Goal: Use online tool/utility: Utilize a website feature to perform a specific function

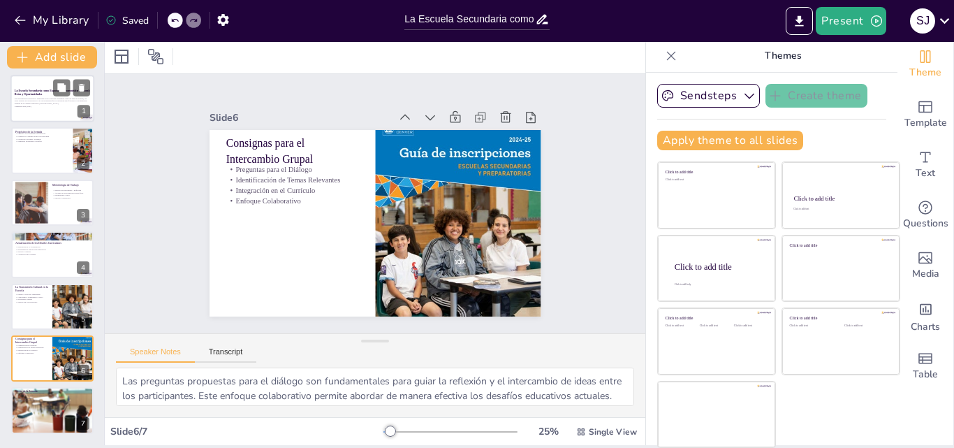
click at [34, 90] on strong "La Escuela Secundaria como Espacio de Transmisión Cultural: Retos y Oportunidad…" at bounding box center [52, 92] width 75 height 7
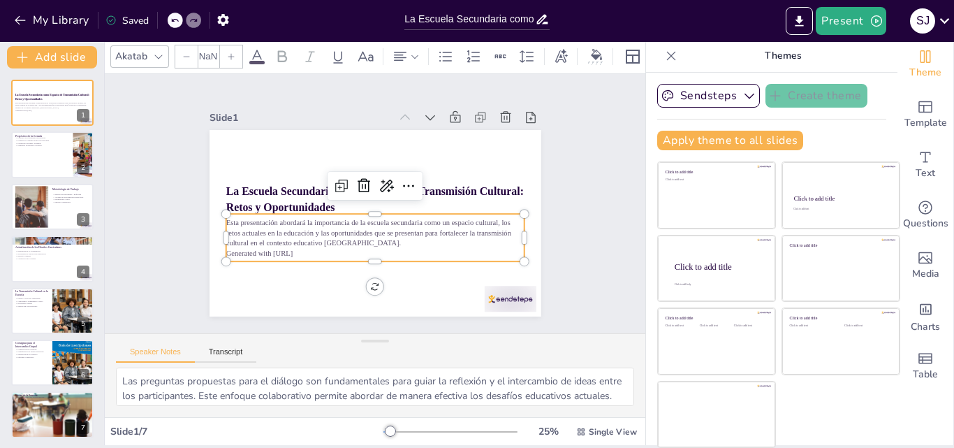
type input "32"
click at [297, 250] on p "Generated with [URL]" at bounding box center [375, 253] width 298 height 10
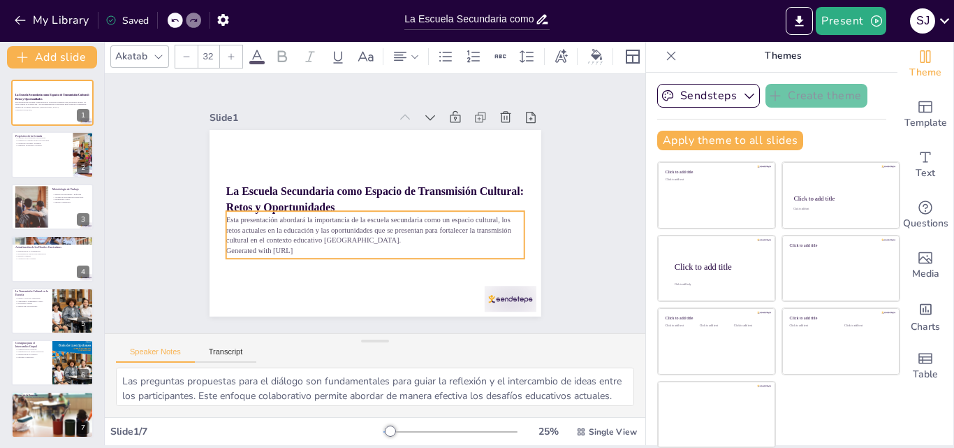
click at [297, 250] on p "Generated with [URL]" at bounding box center [375, 250] width 298 height 10
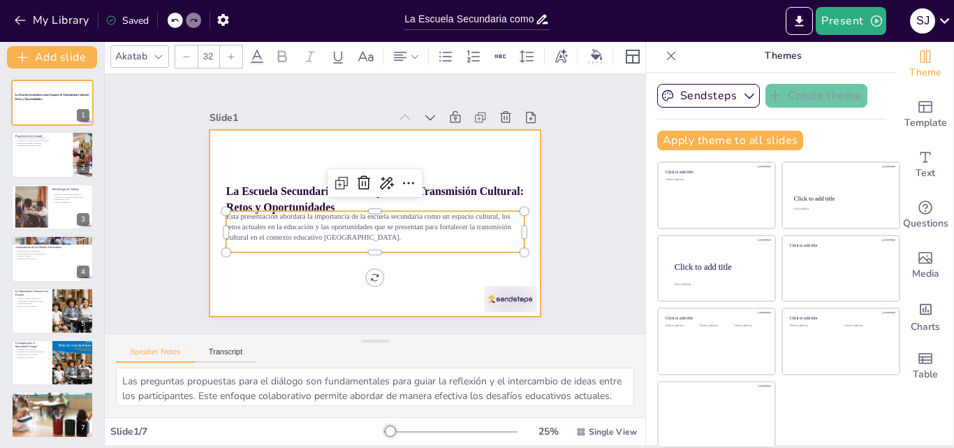
click at [277, 284] on div at bounding box center [375, 223] width 332 height 186
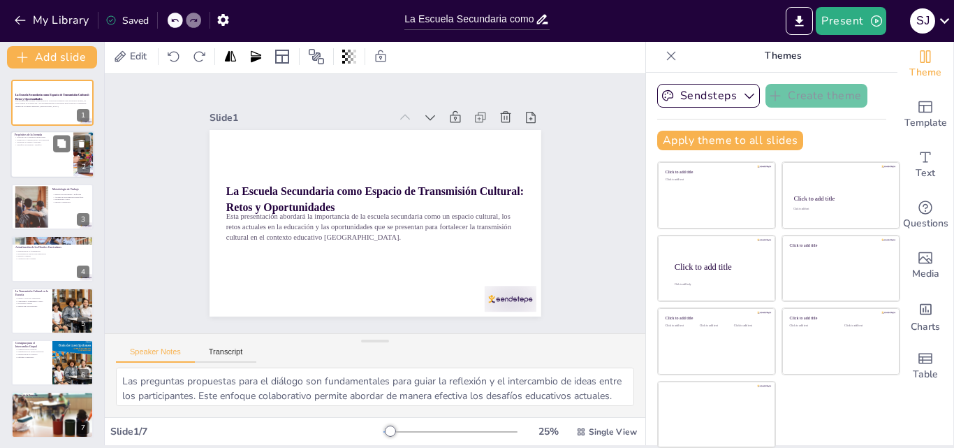
click at [45, 156] on div at bounding box center [52, 154] width 84 height 47
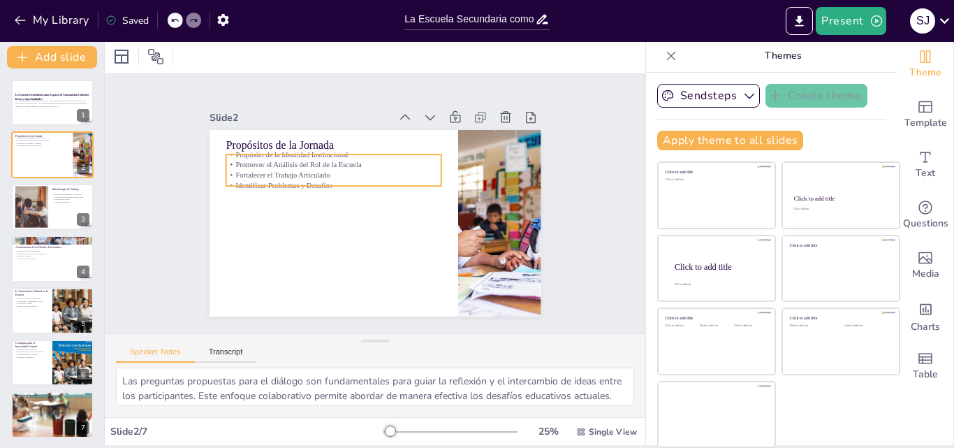
click at [350, 160] on p "Promover el Análisis del Rol de la Escuela" at bounding box center [334, 165] width 216 height 10
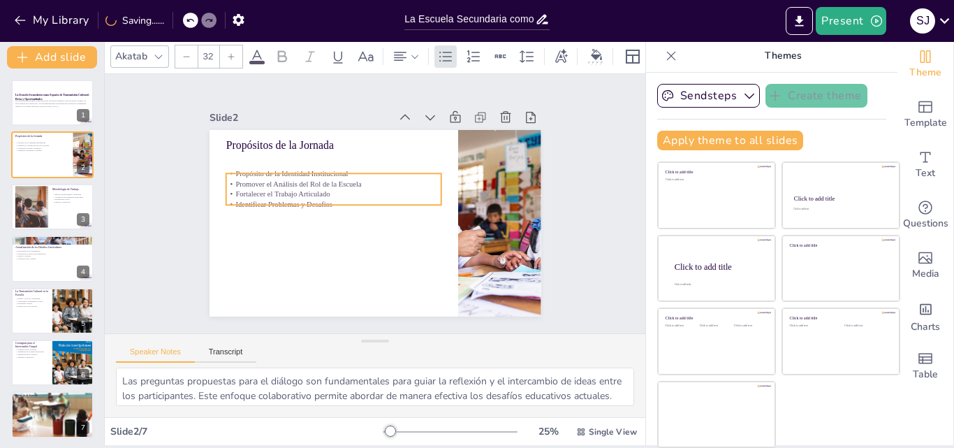
click at [355, 199] on p "Identificar Problemas y Desafíos" at bounding box center [334, 204] width 216 height 10
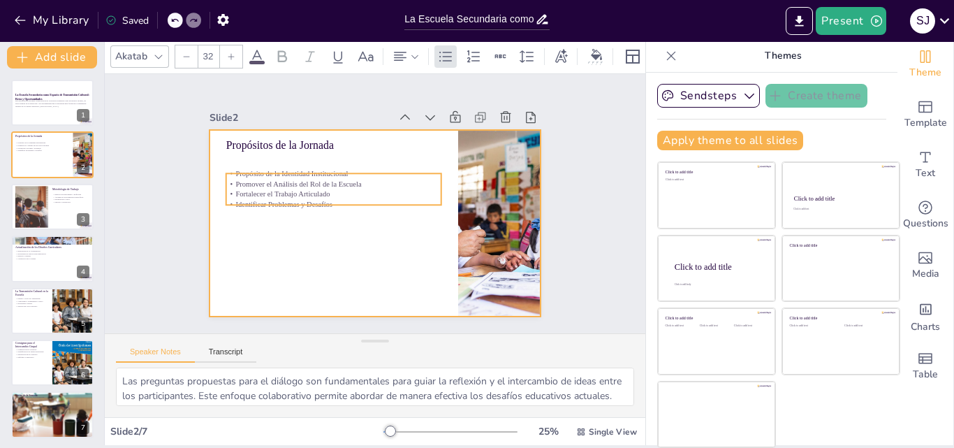
click at [380, 149] on div at bounding box center [375, 223] width 332 height 186
click at [315, 202] on p "Identificar Problemas y Desafíos" at bounding box center [334, 204] width 216 height 10
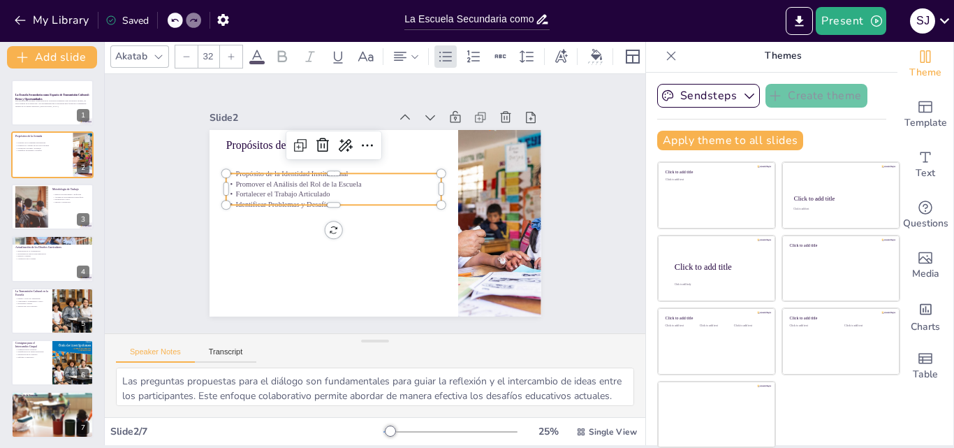
click at [231, 53] on icon at bounding box center [231, 56] width 6 height 6
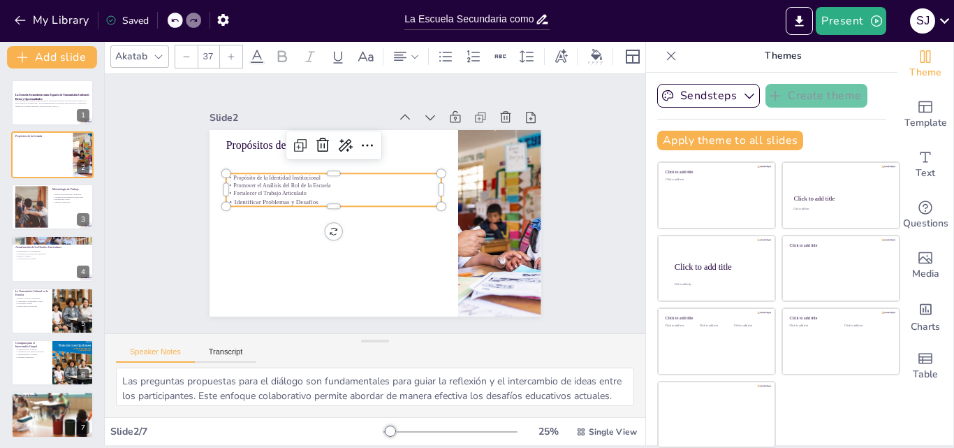
click at [231, 53] on icon at bounding box center [231, 56] width 6 height 6
click at [229, 45] on div at bounding box center [231, 56] width 22 height 22
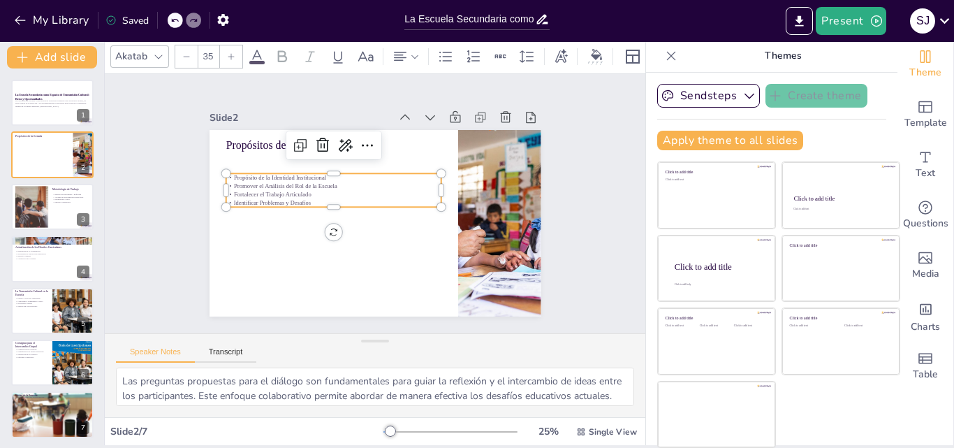
click at [229, 45] on div at bounding box center [231, 56] width 22 height 22
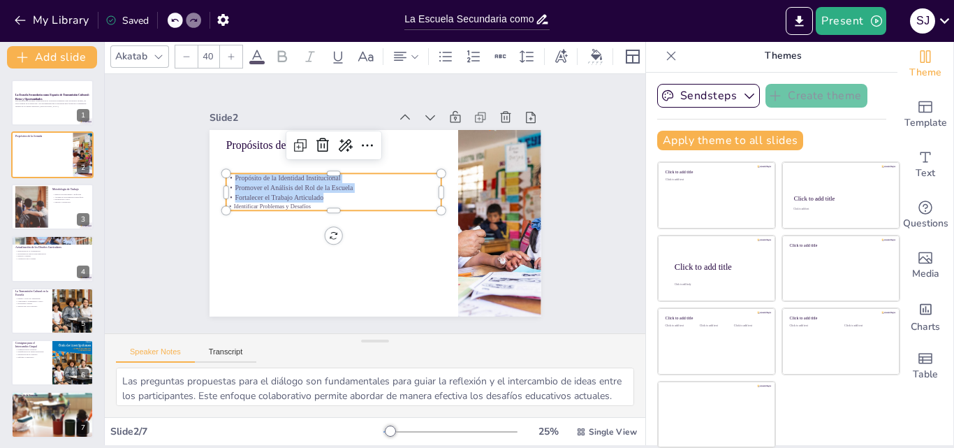
click at [229, 45] on div at bounding box center [231, 56] width 22 height 22
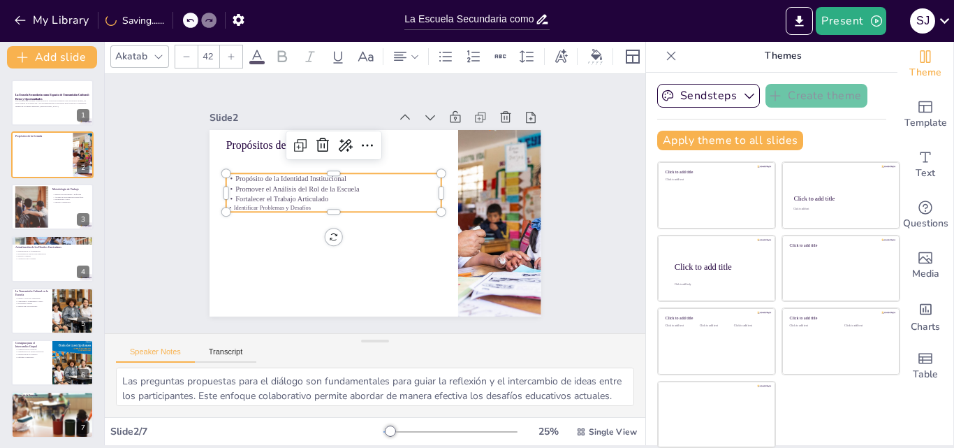
click at [229, 45] on div at bounding box center [231, 56] width 22 height 22
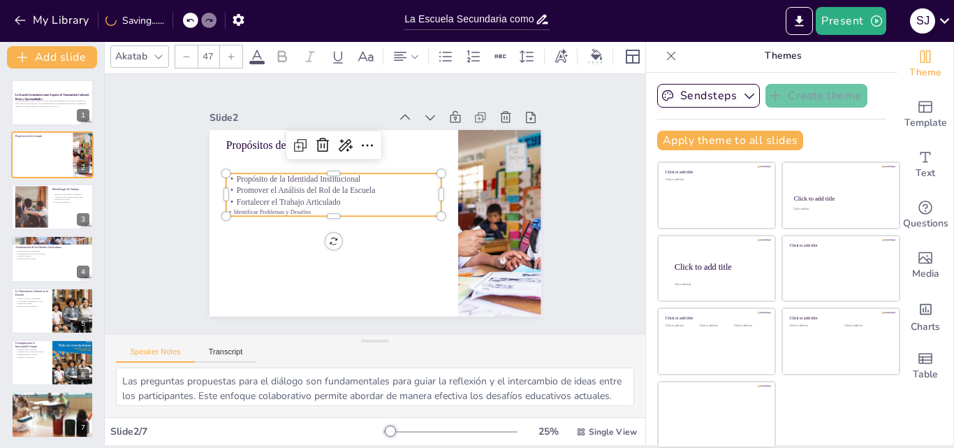
click at [229, 45] on div at bounding box center [231, 56] width 22 height 22
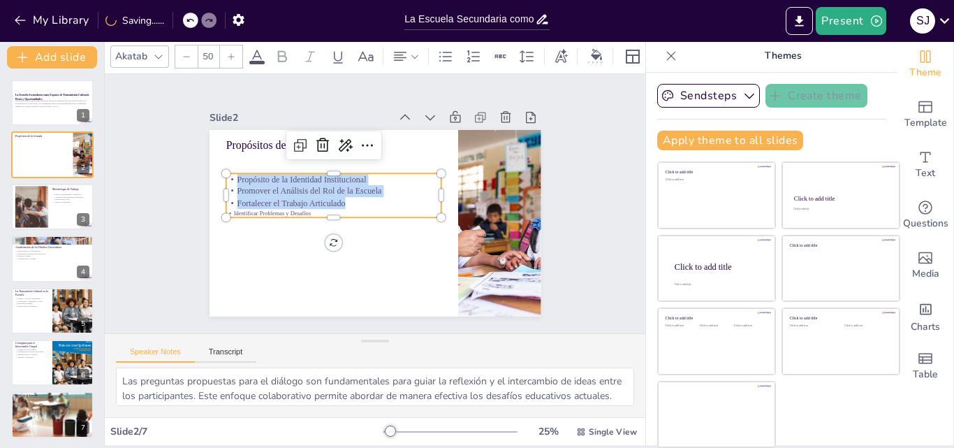
click at [229, 45] on div at bounding box center [231, 56] width 22 height 22
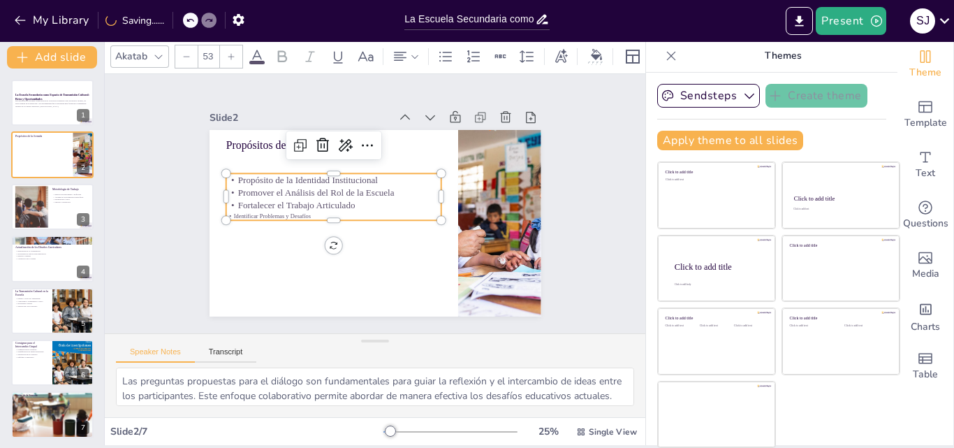
click at [229, 45] on div at bounding box center [231, 56] width 22 height 22
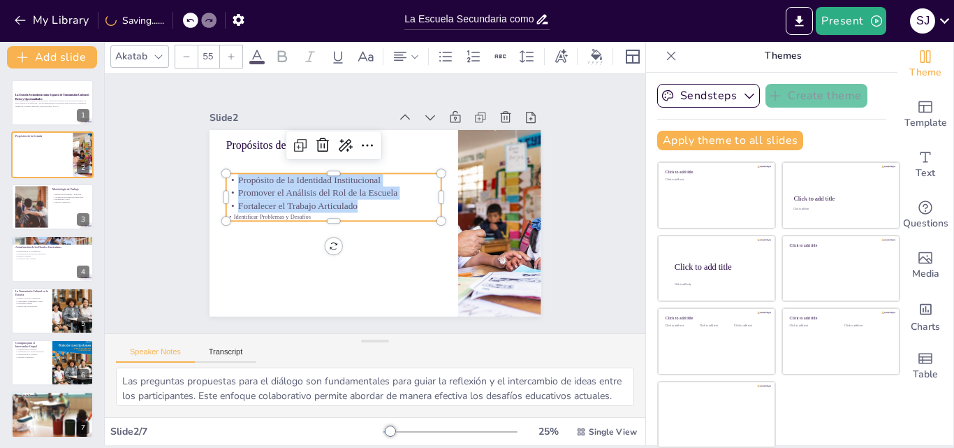
click at [229, 45] on div at bounding box center [231, 56] width 22 height 22
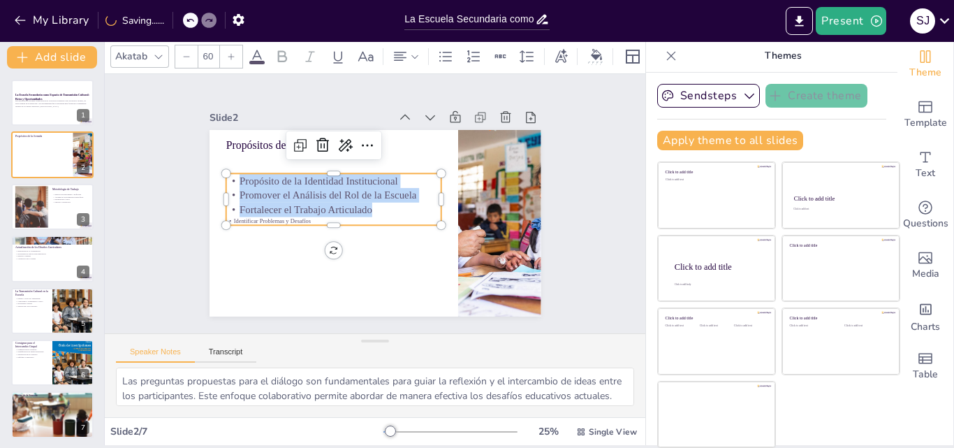
click at [229, 45] on div at bounding box center [231, 56] width 22 height 22
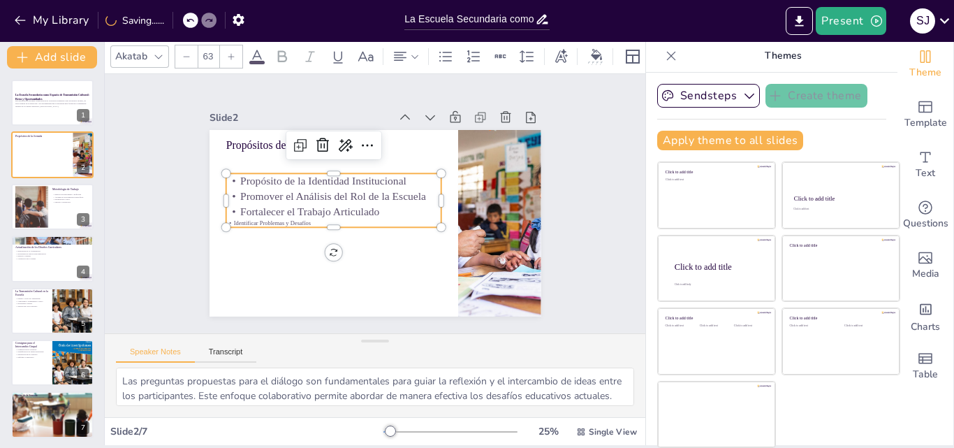
click at [229, 45] on div at bounding box center [231, 56] width 22 height 22
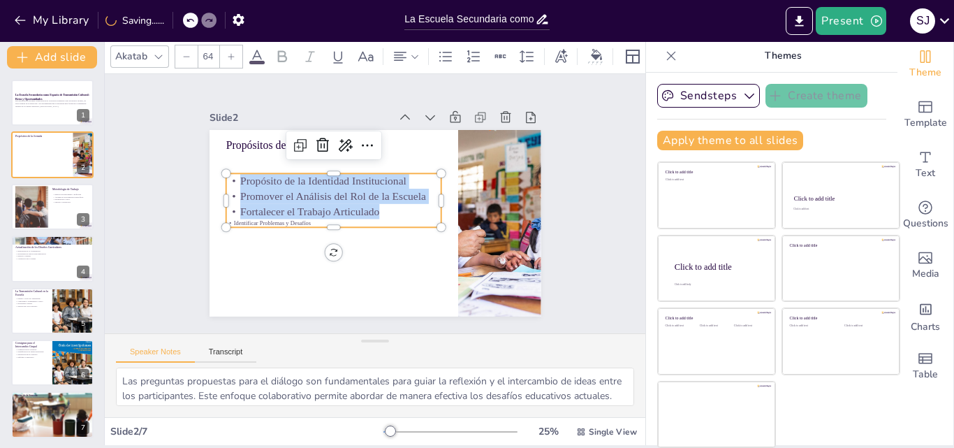
click at [229, 45] on div at bounding box center [231, 56] width 22 height 22
click at [300, 221] on p "Identificar Problemas y Desafíos" at bounding box center [334, 225] width 216 height 8
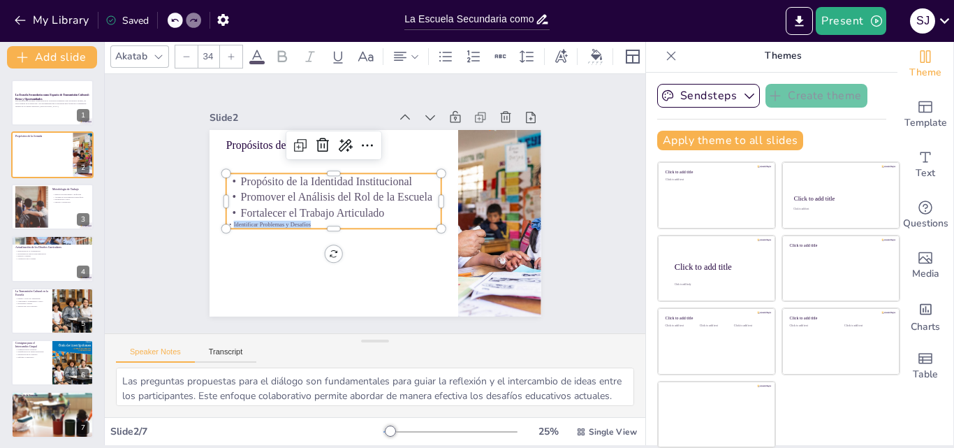
drag, startPoint x: 300, startPoint y: 220, endPoint x: 216, endPoint y: 223, distance: 83.1
click at [226, 223] on p "Identificar Problemas y Desafíos" at bounding box center [334, 225] width 216 height 8
click at [212, 52] on input "34" at bounding box center [208, 56] width 20 height 22
click at [214, 47] on input "34" at bounding box center [208, 56] width 20 height 22
click at [229, 52] on icon at bounding box center [231, 56] width 8 height 8
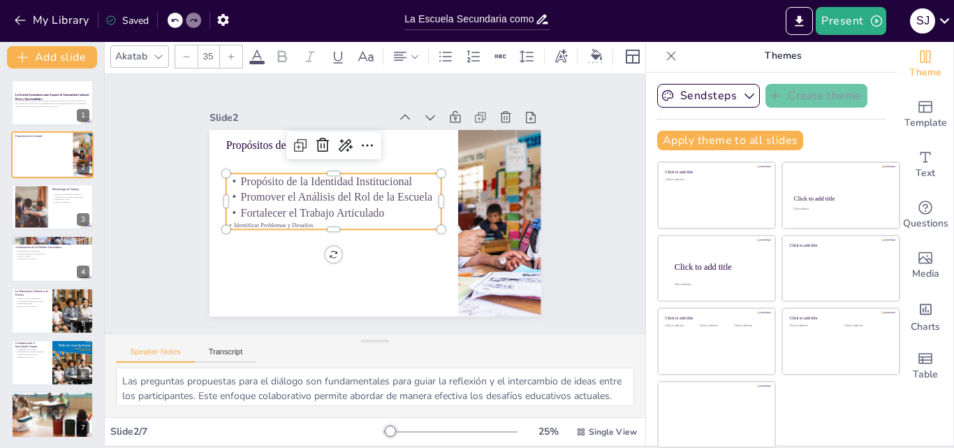
click at [229, 52] on icon at bounding box center [231, 56] width 8 height 8
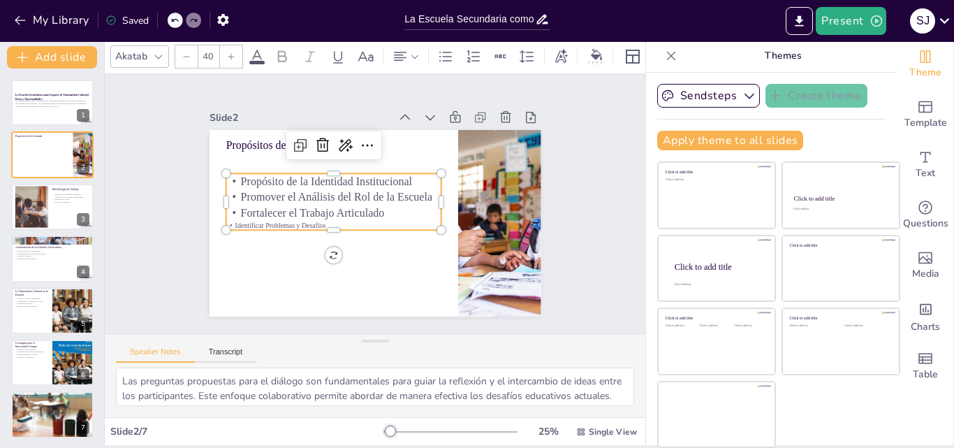
click at [229, 52] on icon at bounding box center [231, 56] width 8 height 8
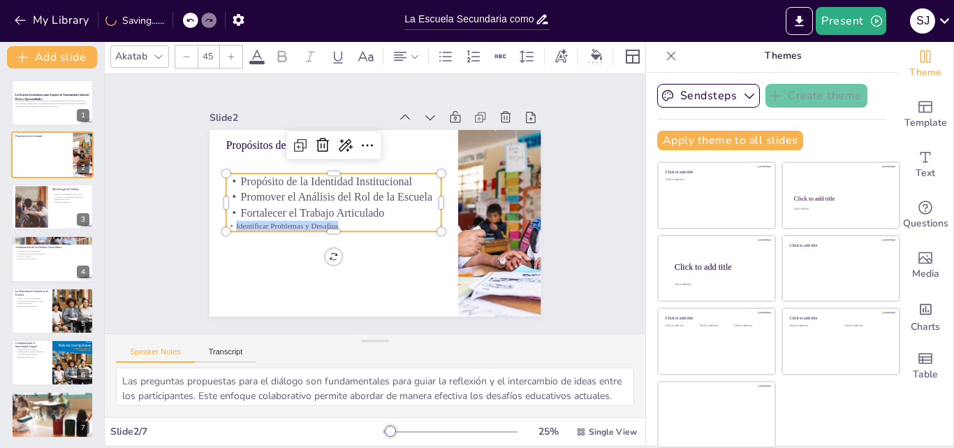
click at [229, 52] on icon at bounding box center [231, 56] width 8 height 8
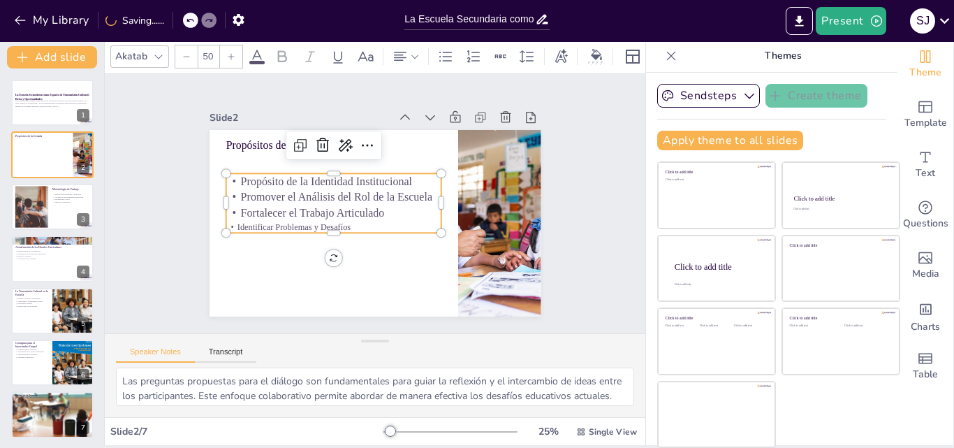
click at [229, 52] on icon at bounding box center [231, 56] width 8 height 8
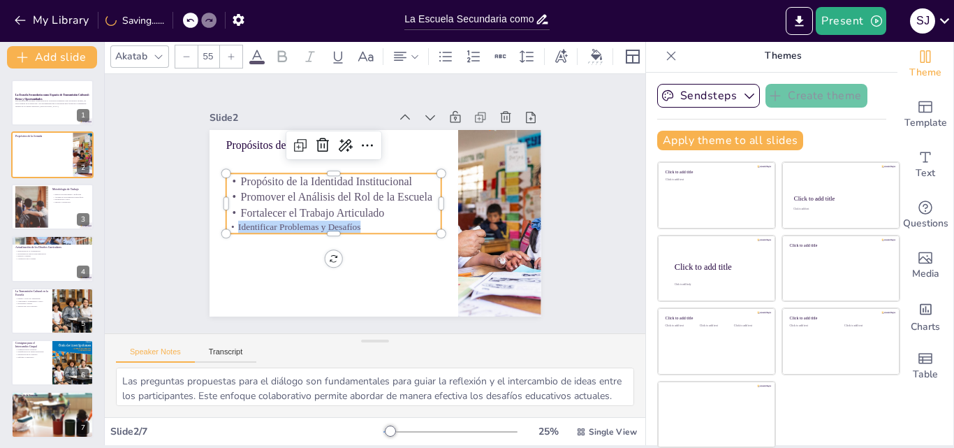
click at [229, 52] on icon at bounding box center [231, 56] width 8 height 8
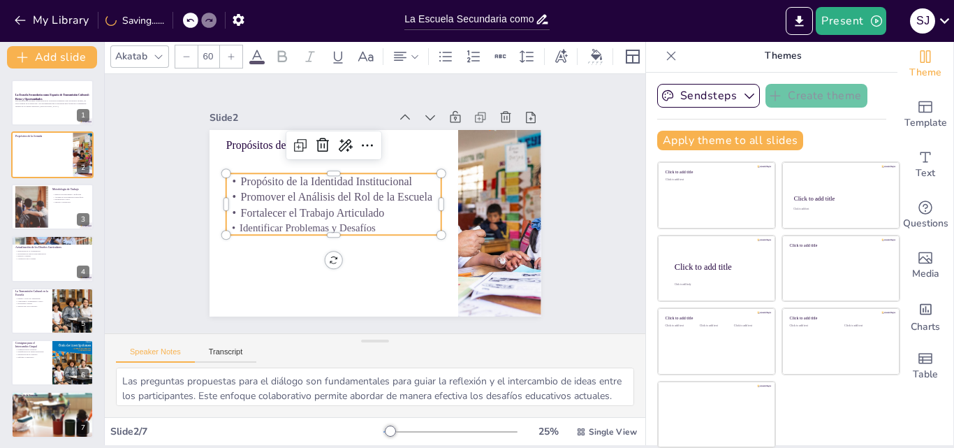
click at [229, 52] on icon at bounding box center [231, 56] width 8 height 8
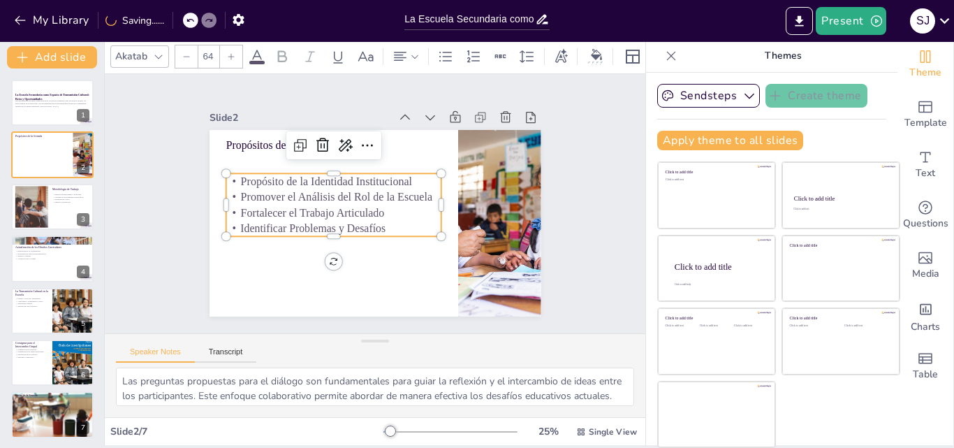
type input "65"
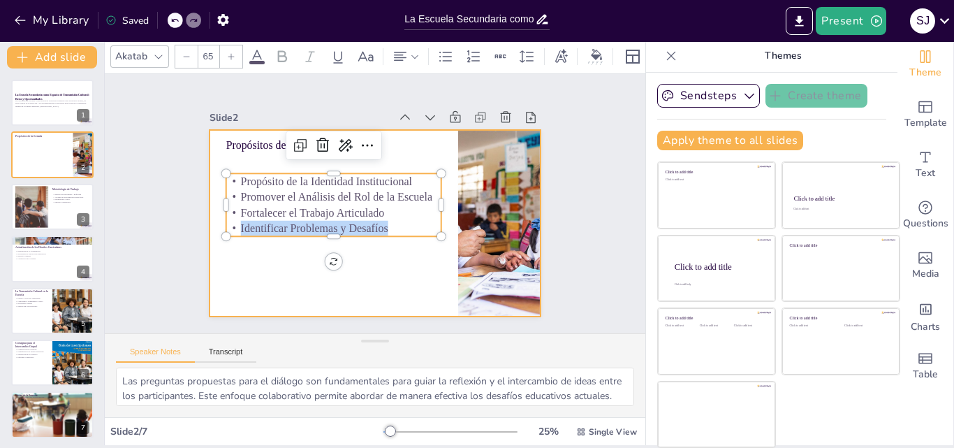
click at [371, 256] on div at bounding box center [375, 223] width 332 height 186
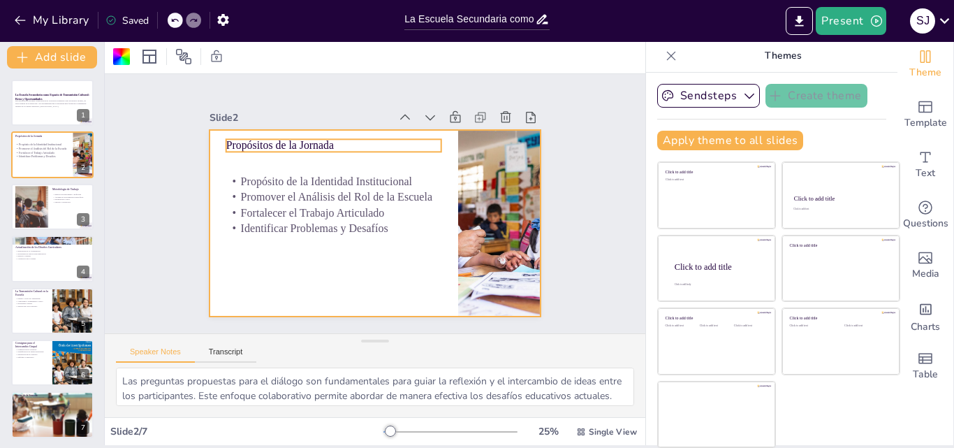
click at [316, 142] on p "Propósitos de la Jornada" at bounding box center [334, 145] width 216 height 15
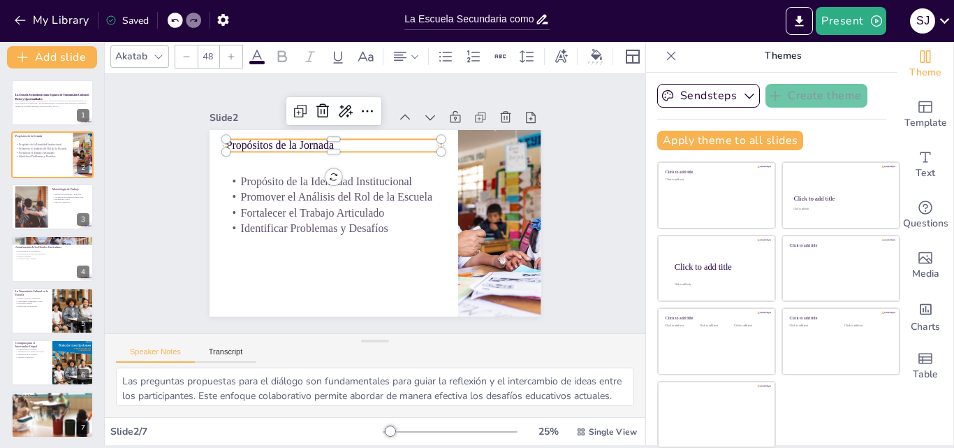
click at [231, 53] on icon at bounding box center [231, 56] width 6 height 6
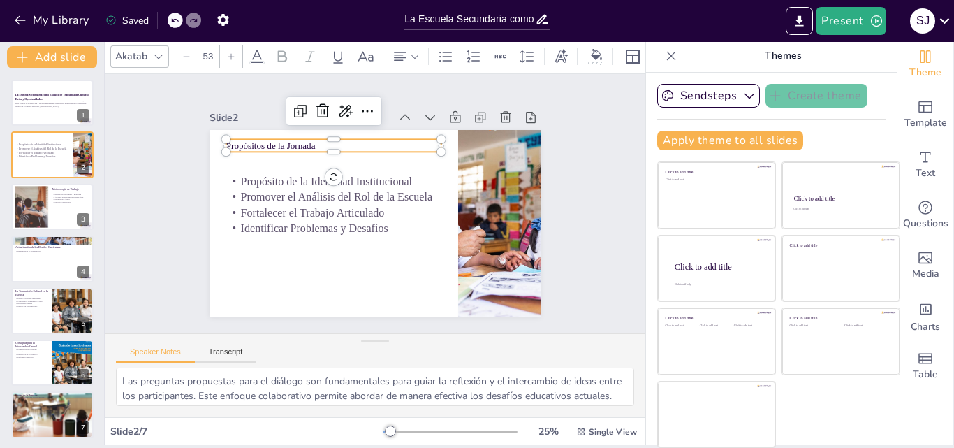
click at [231, 53] on icon at bounding box center [231, 56] width 6 height 6
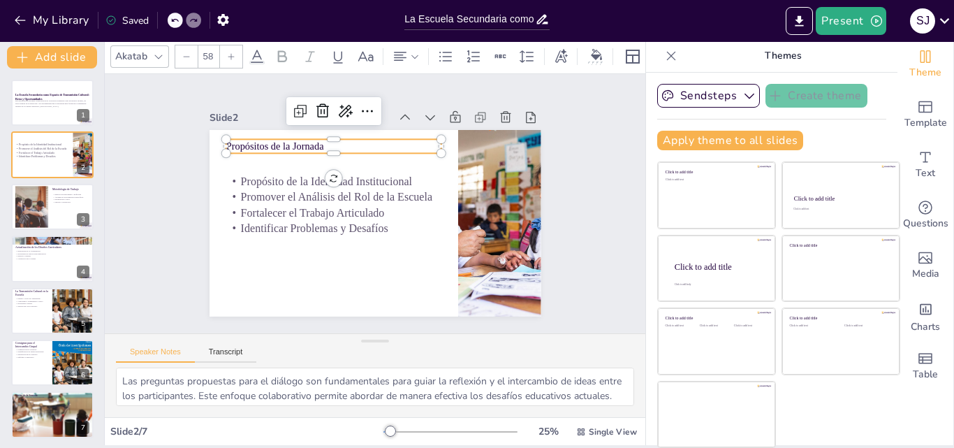
click at [231, 53] on icon at bounding box center [231, 56] width 6 height 6
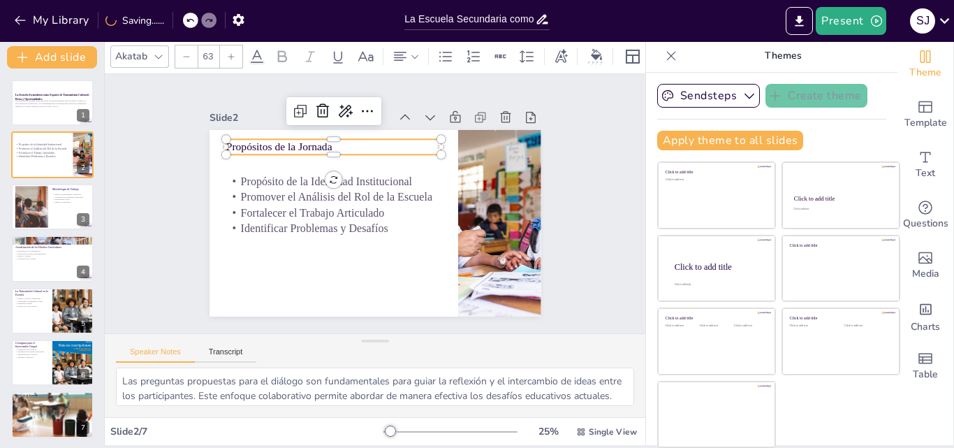
click at [231, 53] on icon at bounding box center [231, 56] width 6 height 6
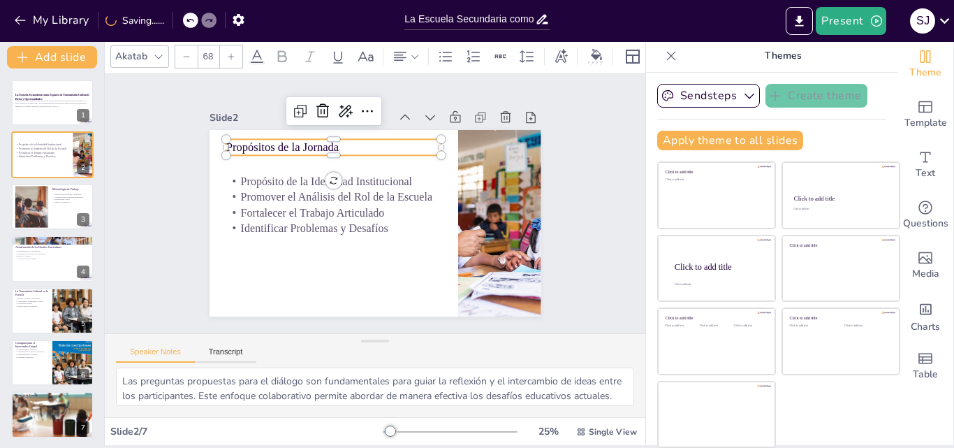
click at [231, 53] on icon at bounding box center [231, 56] width 6 height 6
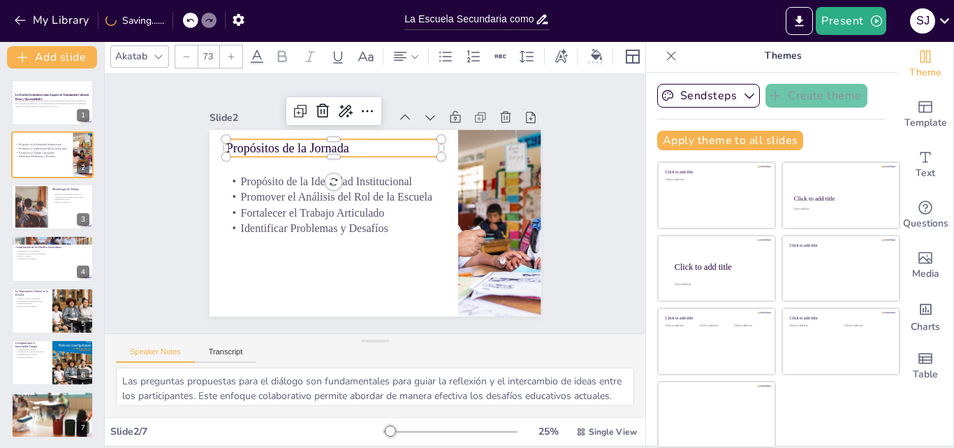
click at [231, 53] on icon at bounding box center [231, 56] width 6 height 6
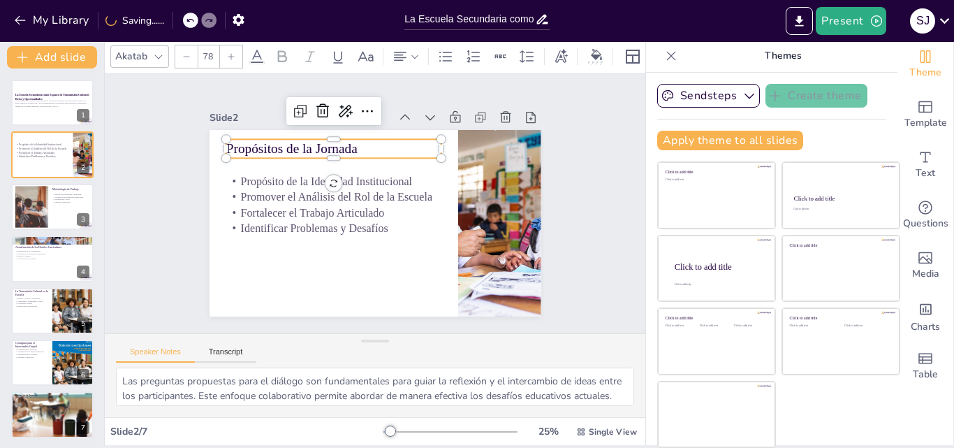
click at [231, 53] on icon at bounding box center [231, 56] width 6 height 6
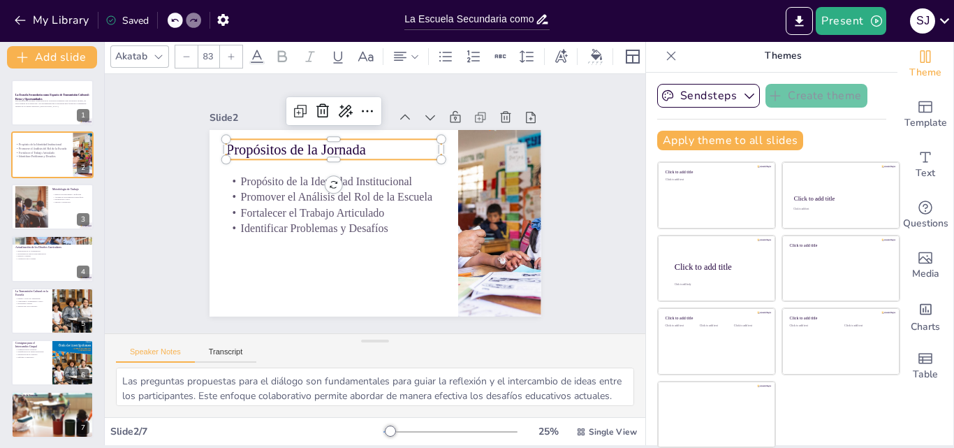
click at [231, 53] on icon at bounding box center [231, 56] width 6 height 6
click at [289, 221] on p "Identificar Problemas y Desafíos" at bounding box center [334, 228] width 216 height 15
type input "65"
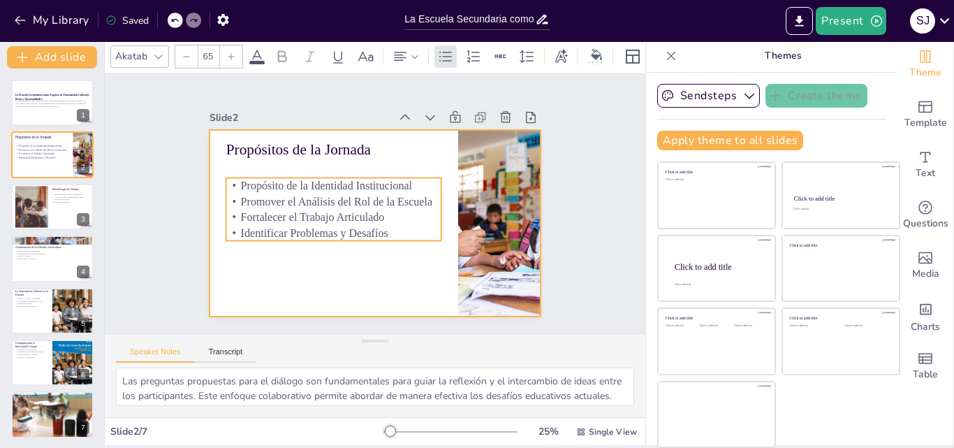
click at [289, 256] on div at bounding box center [375, 223] width 332 height 186
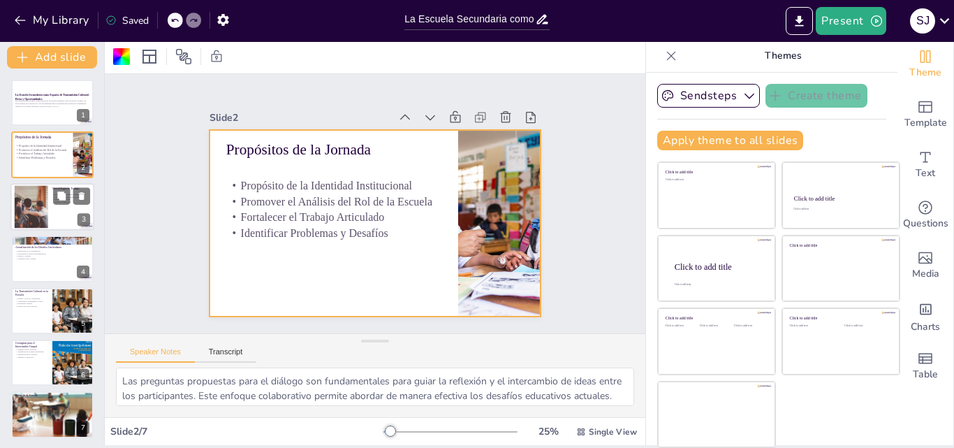
click at [52, 200] on p "Diálogo Constructivo" at bounding box center [71, 201] width 38 height 3
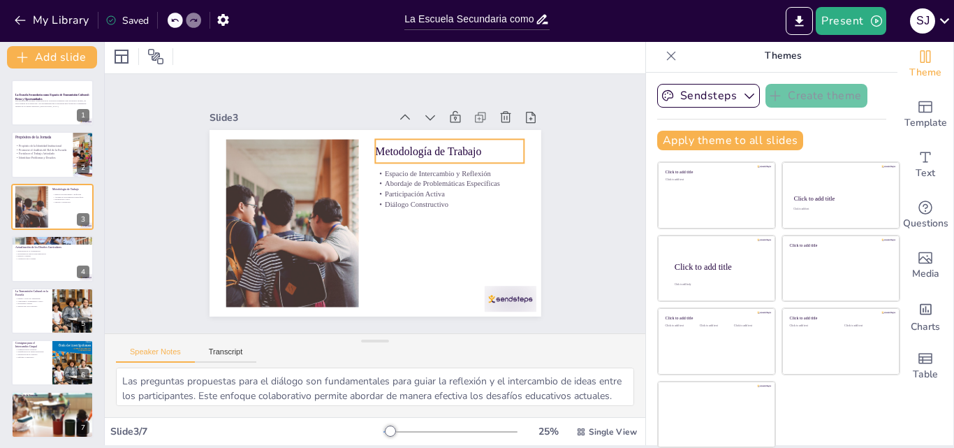
click at [388, 145] on p "Metodología de Trabajo" at bounding box center [449, 150] width 149 height 15
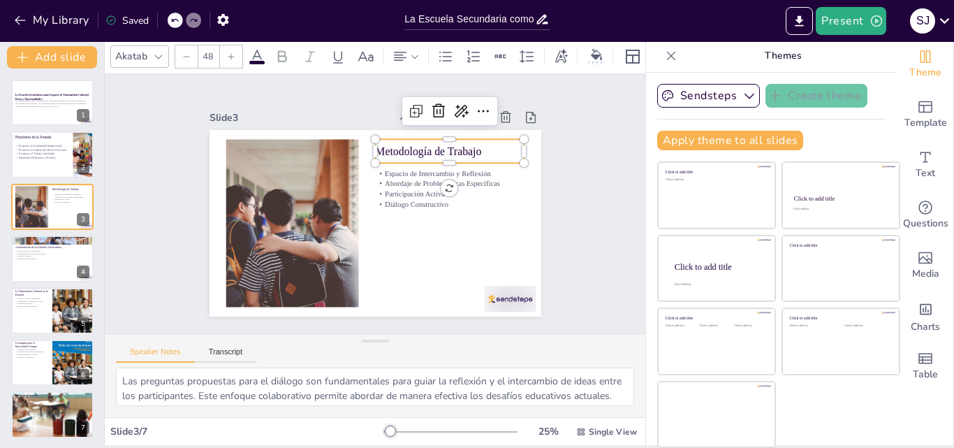
click at [233, 53] on icon at bounding box center [231, 56] width 6 height 6
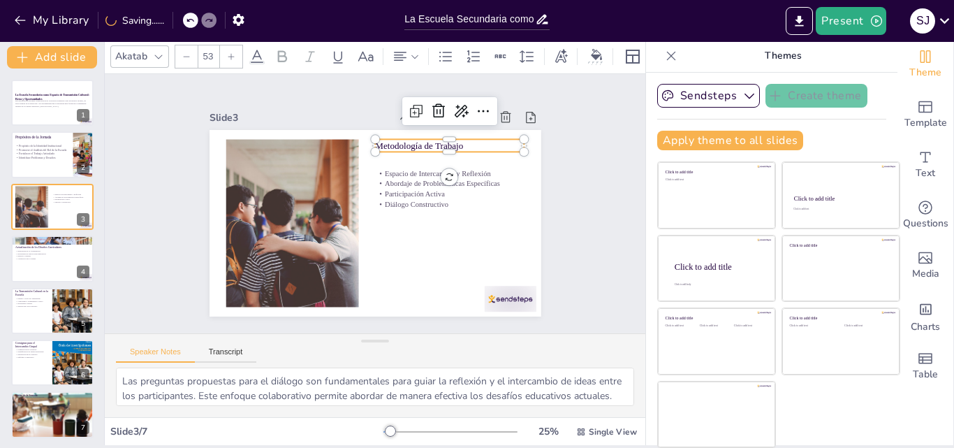
click at [233, 53] on icon at bounding box center [231, 56] width 6 height 6
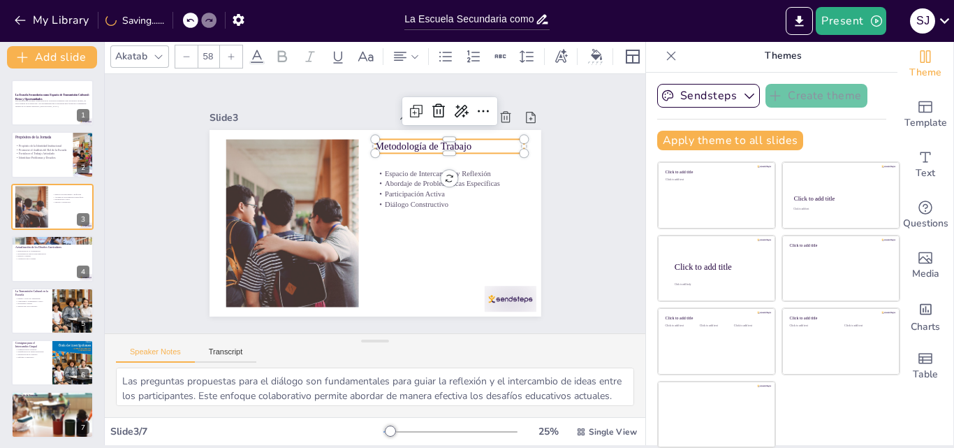
click at [233, 53] on icon at bounding box center [231, 56] width 6 height 6
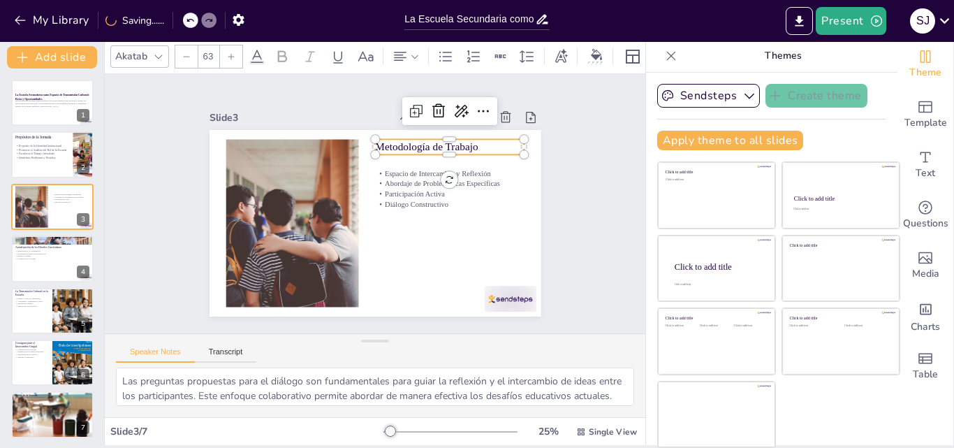
click at [233, 53] on icon at bounding box center [231, 56] width 6 height 6
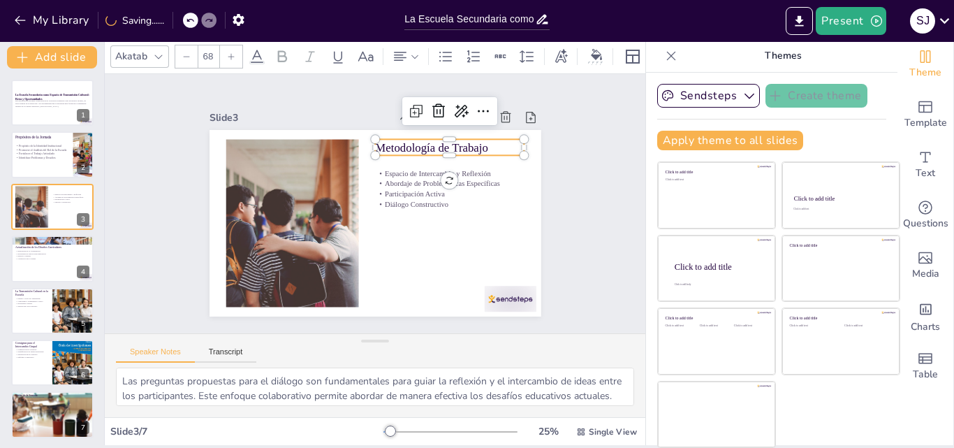
click at [233, 53] on icon at bounding box center [231, 56] width 6 height 6
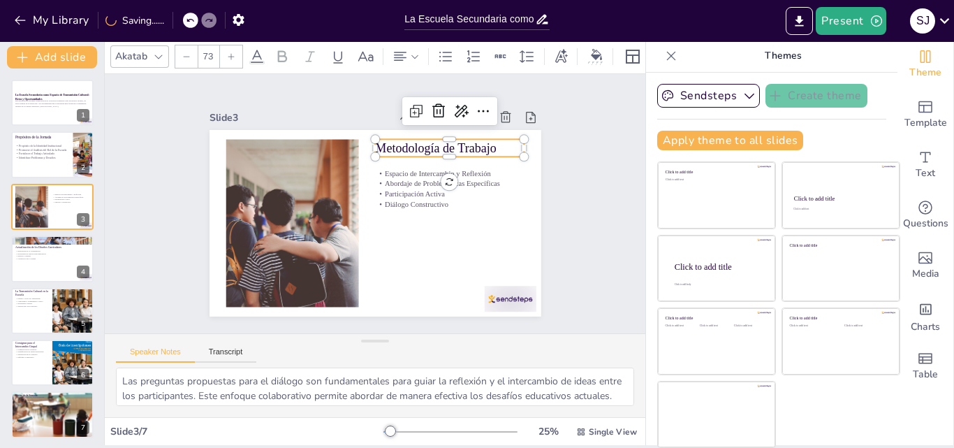
click at [233, 53] on icon at bounding box center [231, 56] width 6 height 6
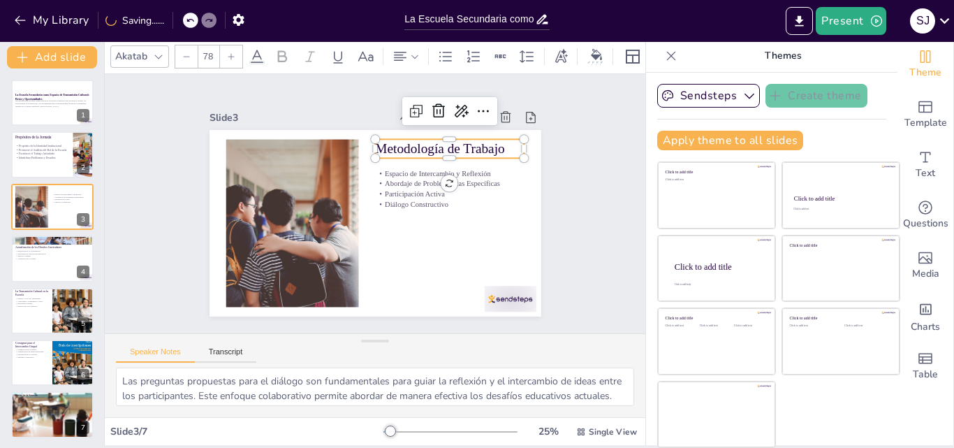
click at [233, 53] on icon at bounding box center [231, 56] width 6 height 6
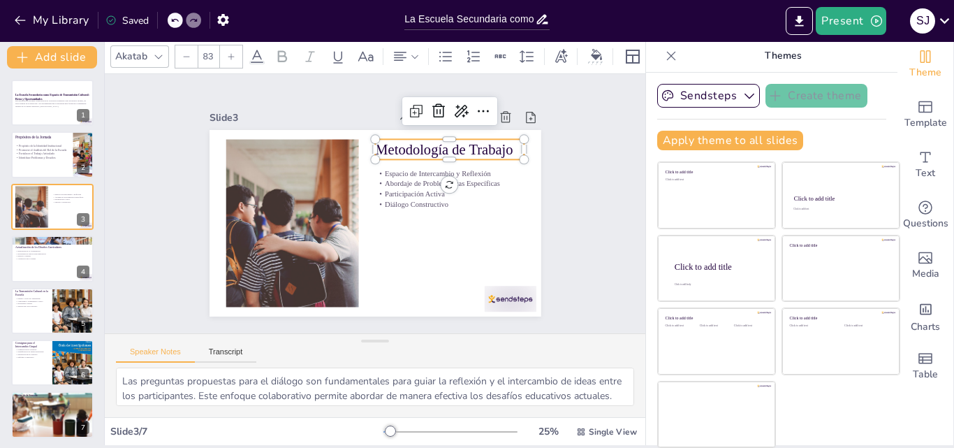
click at [183, 52] on icon at bounding box center [186, 56] width 8 height 8
click at [434, 199] on p "Diálogo Constructivo" at bounding box center [449, 204] width 149 height 10
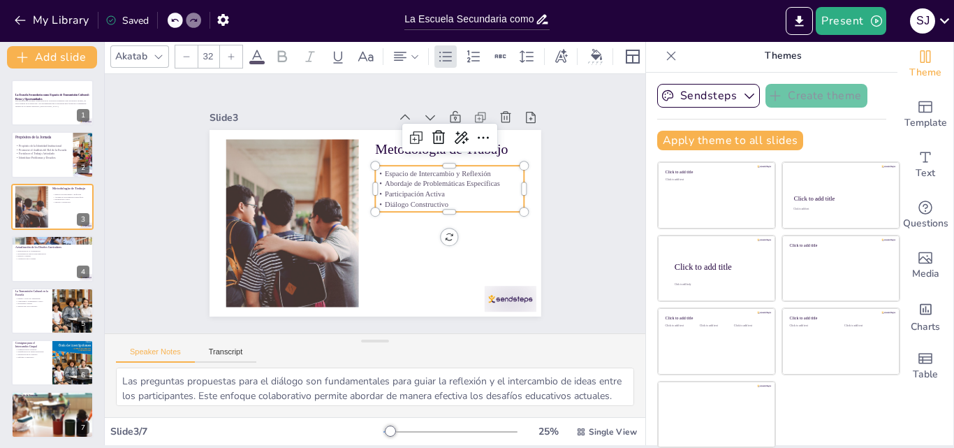
click at [434, 199] on p "Diálogo Constructivo" at bounding box center [449, 204] width 149 height 10
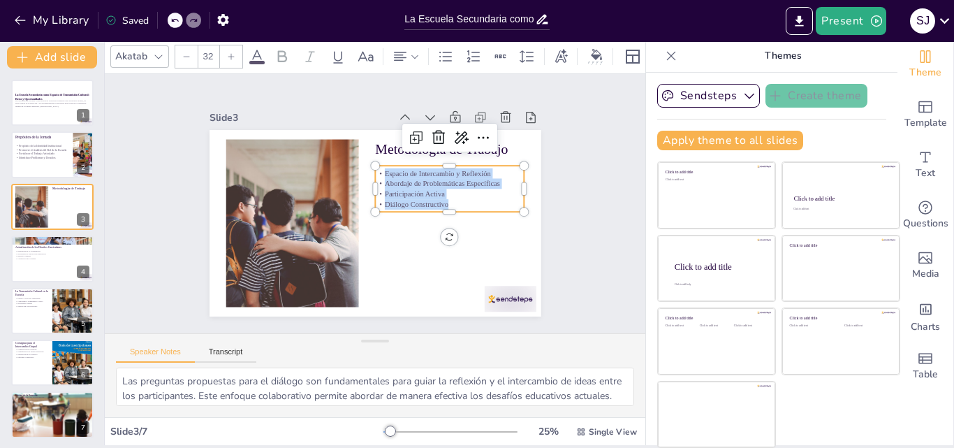
drag, startPoint x: 434, startPoint y: 199, endPoint x: 365, endPoint y: 166, distance: 76.5
click at [375, 168] on div "Espacio de Intercambio y Reflexión Abordaje de Problemáticas Específicas Partic…" at bounding box center [449, 188] width 149 height 41
click at [232, 52] on icon at bounding box center [231, 56] width 8 height 8
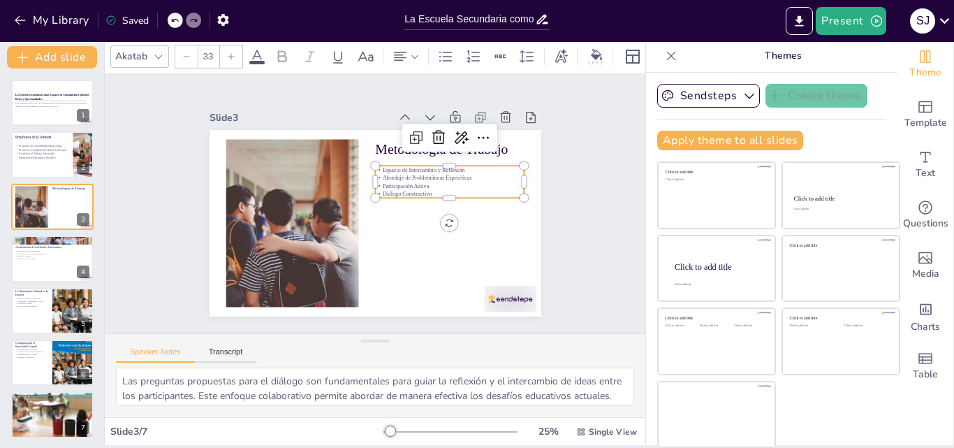
click at [232, 52] on icon at bounding box center [231, 56] width 8 height 8
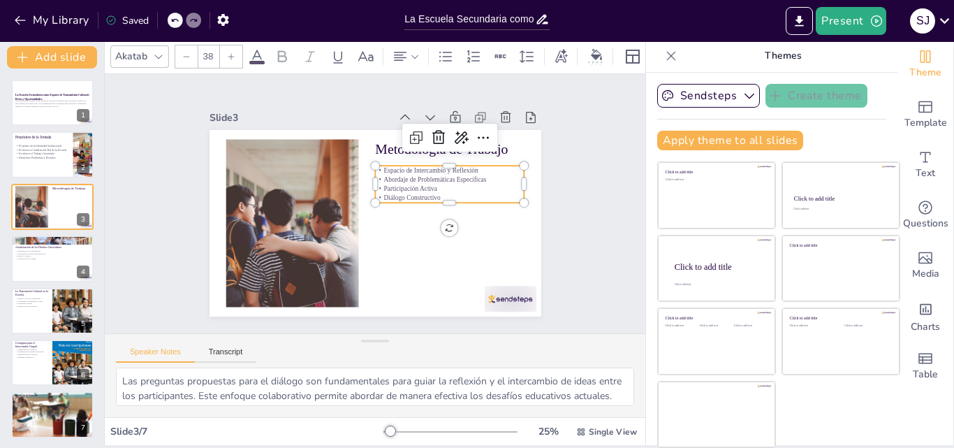
click at [232, 52] on icon at bounding box center [231, 56] width 8 height 8
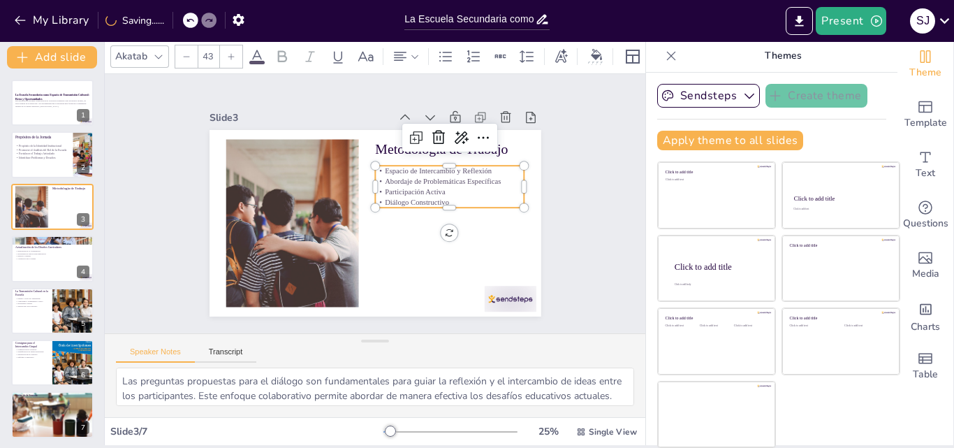
click at [232, 52] on icon at bounding box center [231, 56] width 8 height 8
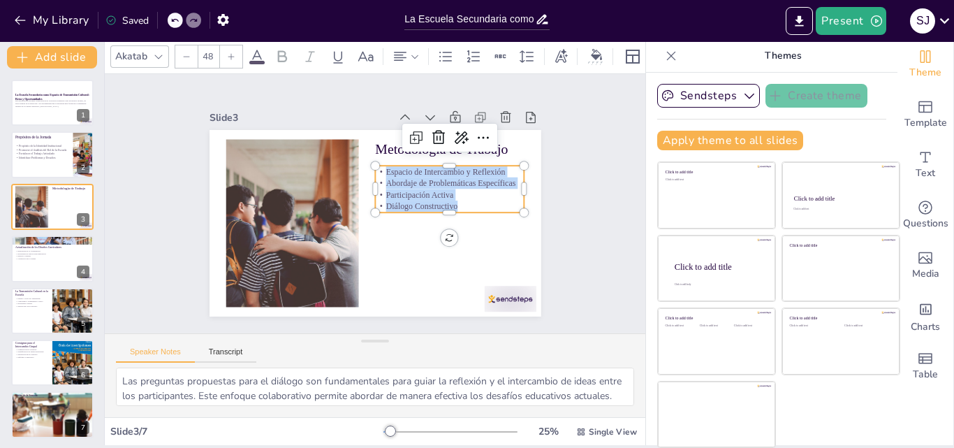
click at [232, 52] on icon at bounding box center [231, 56] width 8 height 8
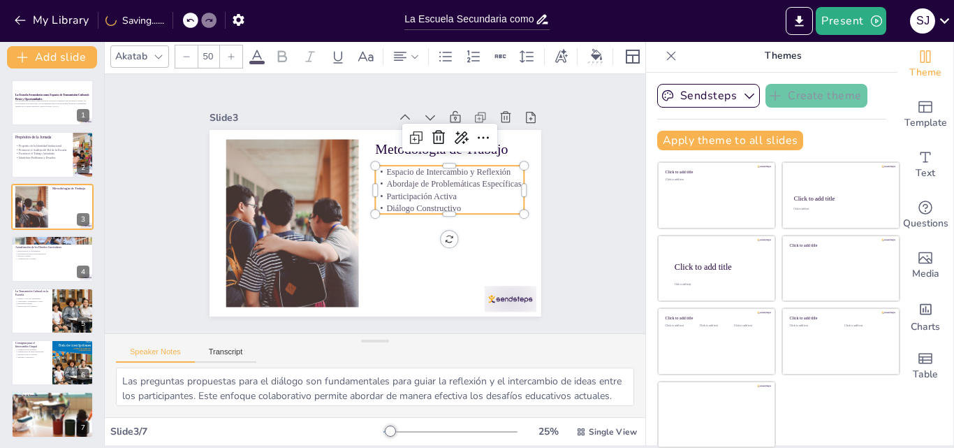
click at [229, 53] on icon at bounding box center [231, 56] width 8 height 8
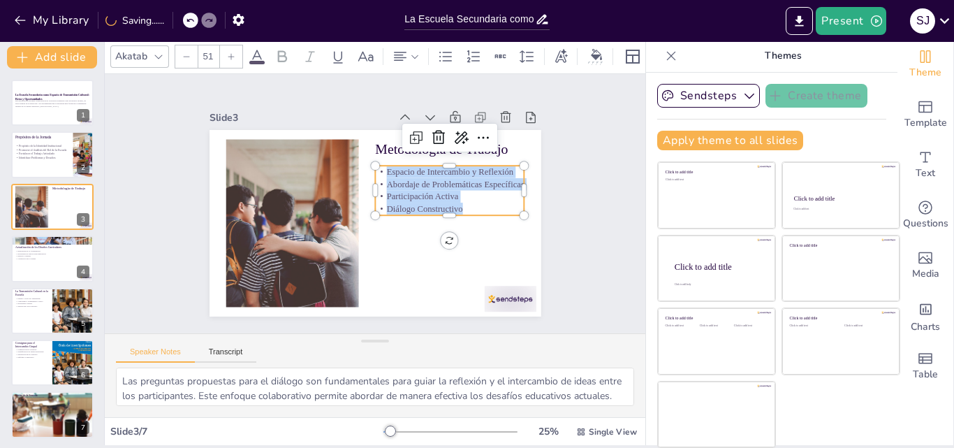
click at [229, 53] on icon at bounding box center [231, 56] width 8 height 8
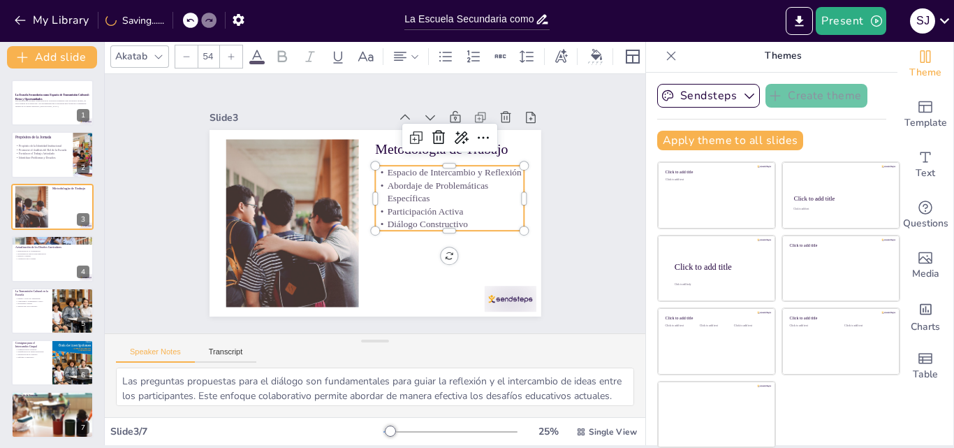
click at [229, 53] on icon at bounding box center [231, 56] width 8 height 8
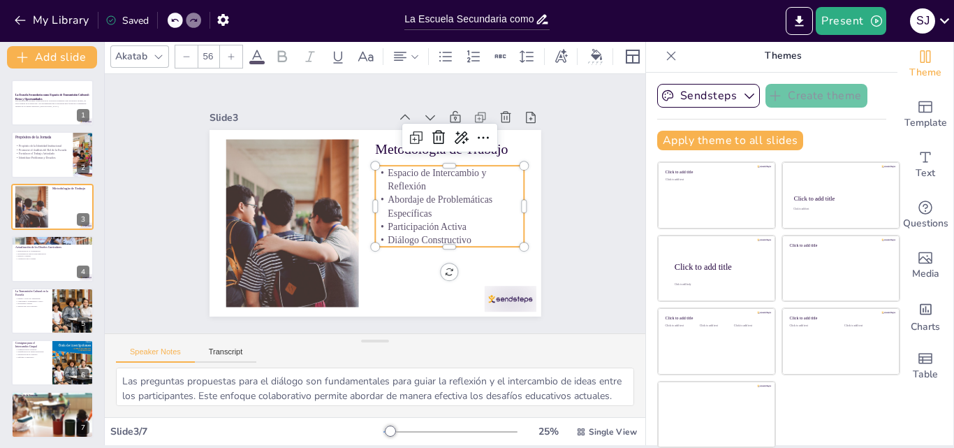
click at [229, 53] on icon at bounding box center [231, 56] width 8 height 8
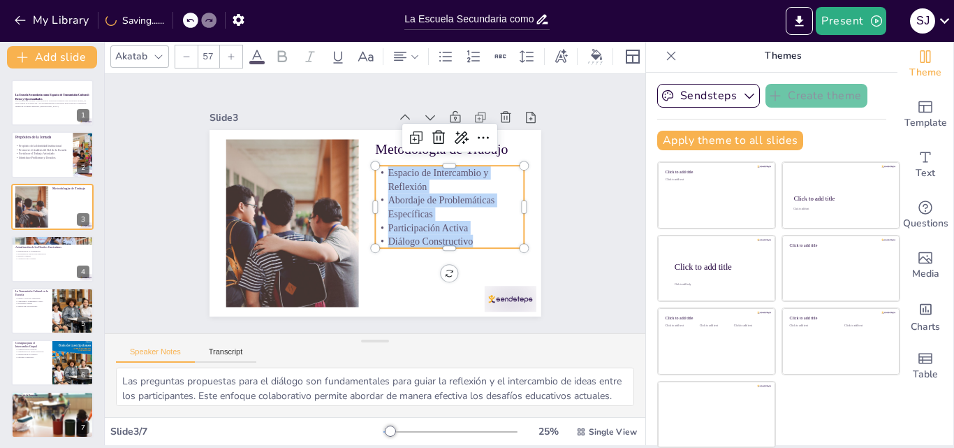
click at [229, 53] on icon at bounding box center [231, 56] width 8 height 8
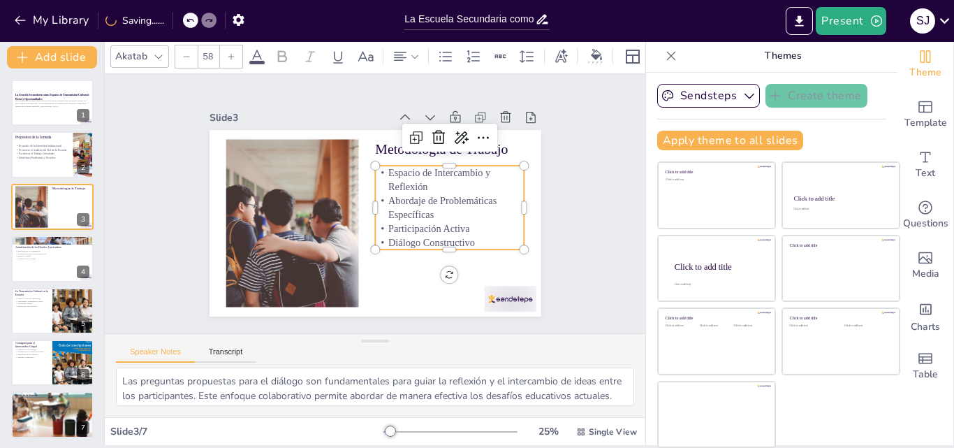
click at [229, 53] on icon at bounding box center [231, 56] width 8 height 8
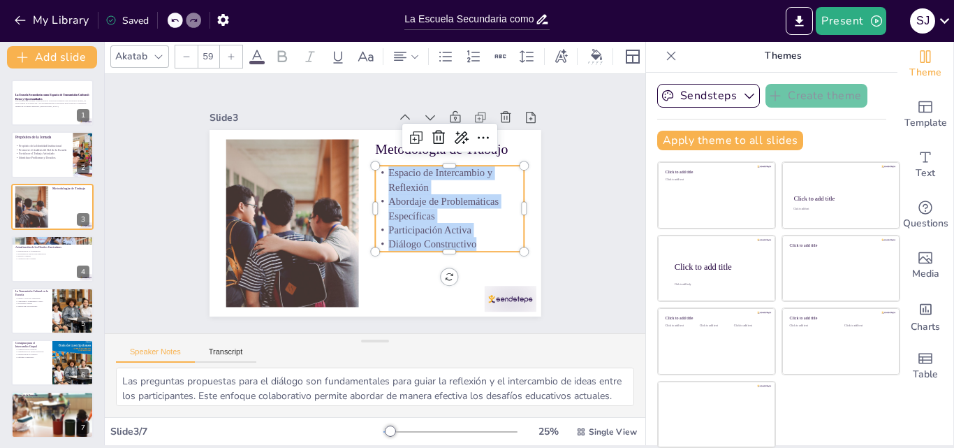
click at [229, 53] on icon at bounding box center [231, 56] width 8 height 8
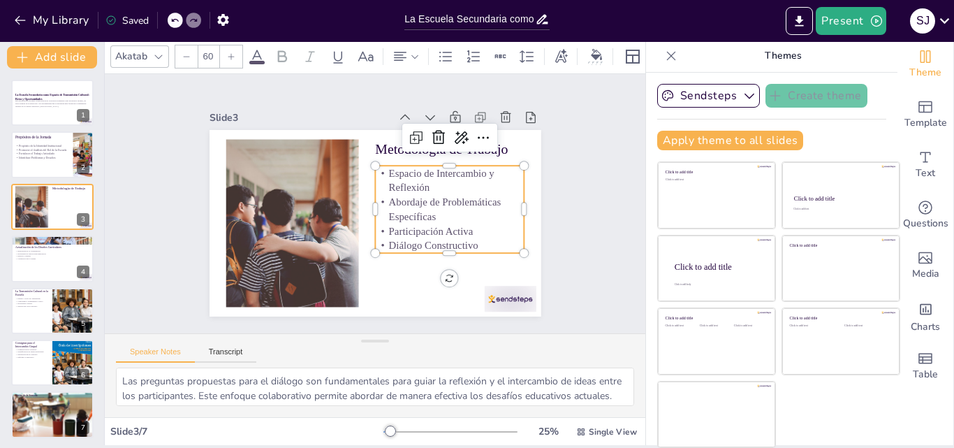
click at [229, 53] on icon at bounding box center [231, 56] width 8 height 8
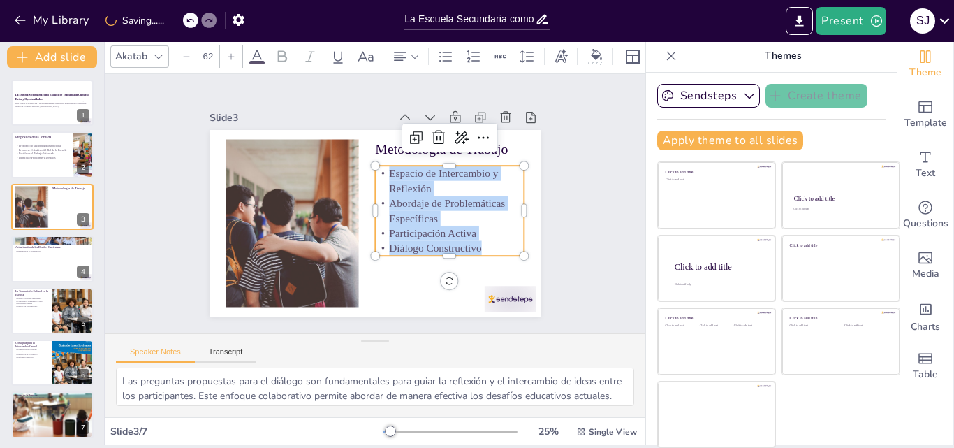
click at [229, 53] on icon at bounding box center [231, 56] width 8 height 8
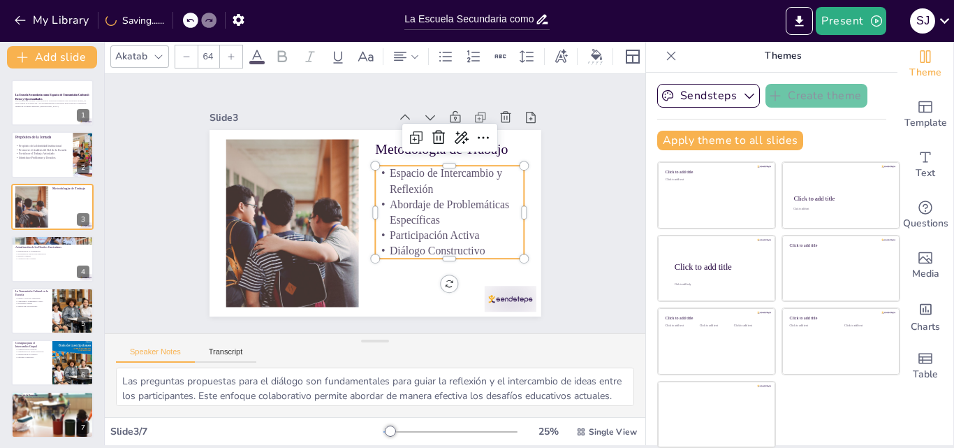
click at [229, 53] on icon at bounding box center [231, 56] width 8 height 8
type input "65"
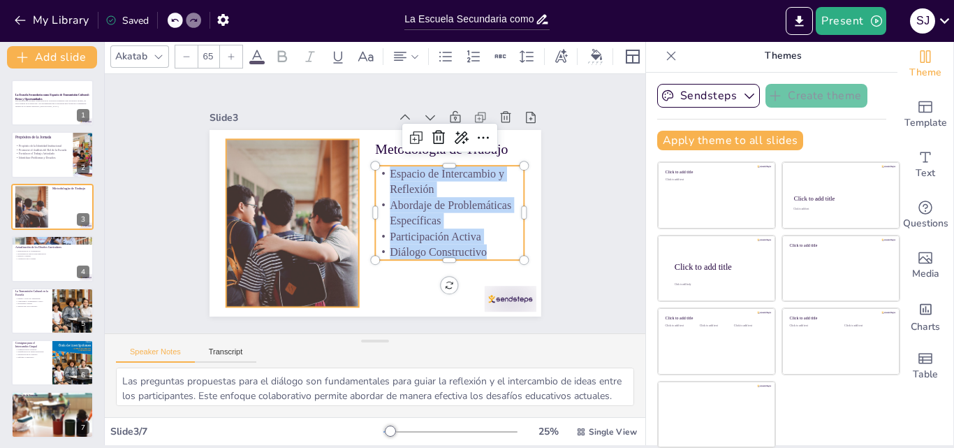
click at [320, 191] on div at bounding box center [291, 223] width 253 height 168
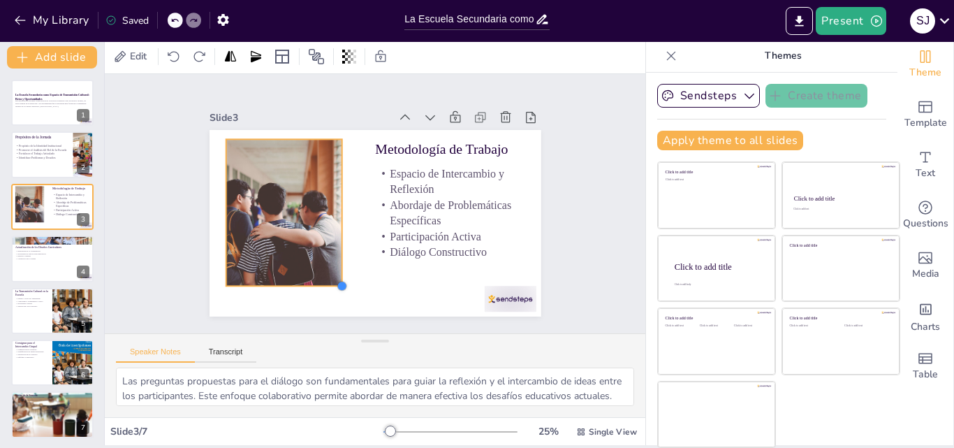
drag, startPoint x: 341, startPoint y: 300, endPoint x: 294, endPoint y: 279, distance: 51.3
click at [294, 279] on div "Metodología de Trabajo Espacio de Intercambio y Reflexión Abordaje de Problemát…" at bounding box center [375, 223] width 332 height 186
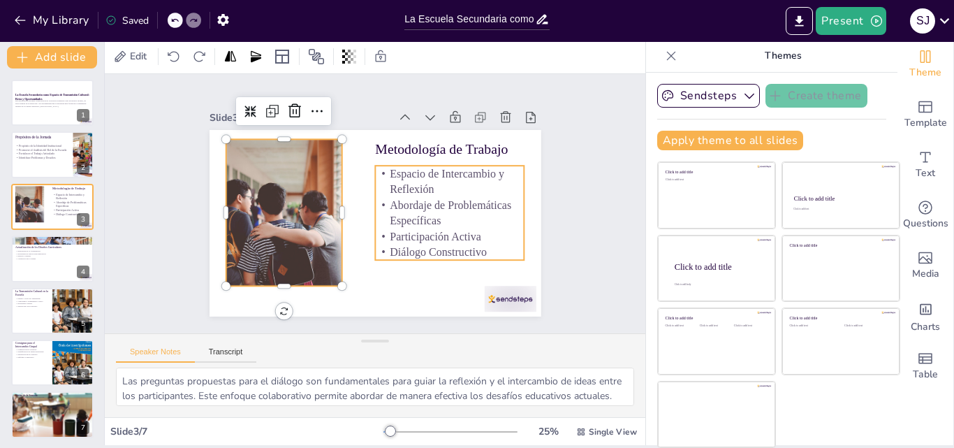
click at [393, 232] on p "Participación Activa" at bounding box center [449, 235] width 149 height 15
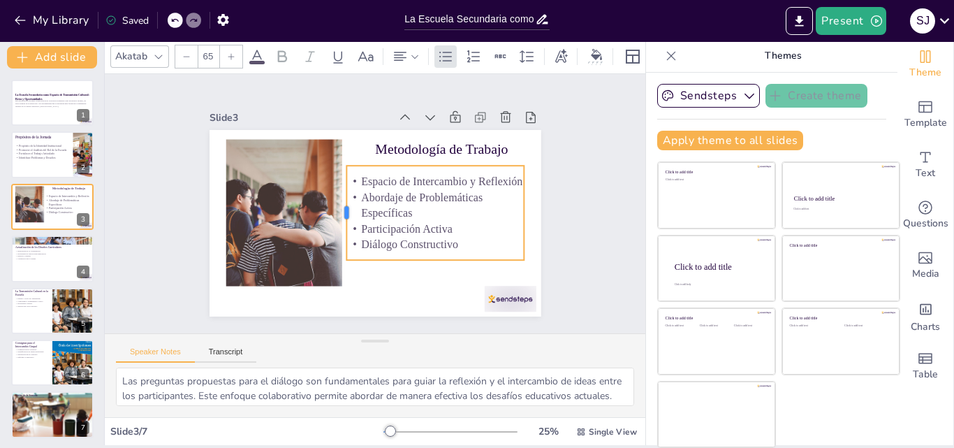
drag, startPoint x: 357, startPoint y: 206, endPoint x: 329, endPoint y: 201, distance: 29.0
click at [335, 201] on div at bounding box center [340, 212] width 11 height 94
click at [332, 207] on div at bounding box center [337, 212] width 11 height 94
drag, startPoint x: 510, startPoint y: 209, endPoint x: 518, endPoint y: 209, distance: 8.4
click at [533, 209] on div at bounding box center [538, 212] width 11 height 94
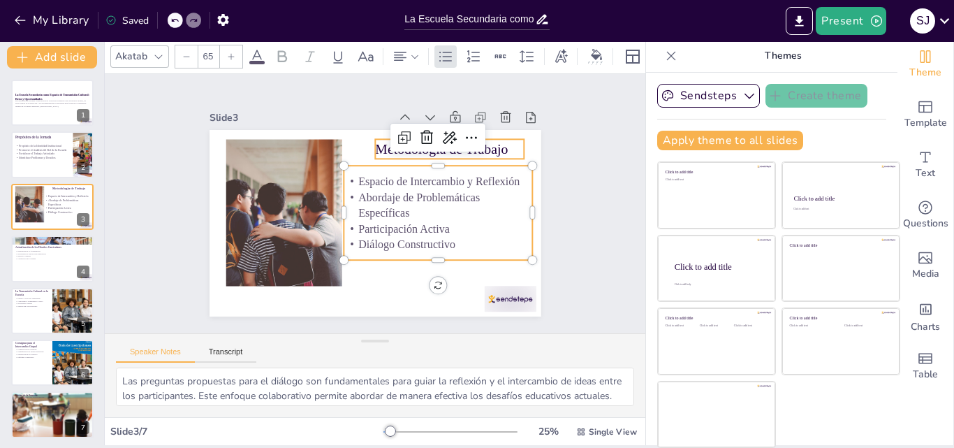
click at [482, 148] on p "Metodología de Trabajo" at bounding box center [449, 149] width 149 height 20
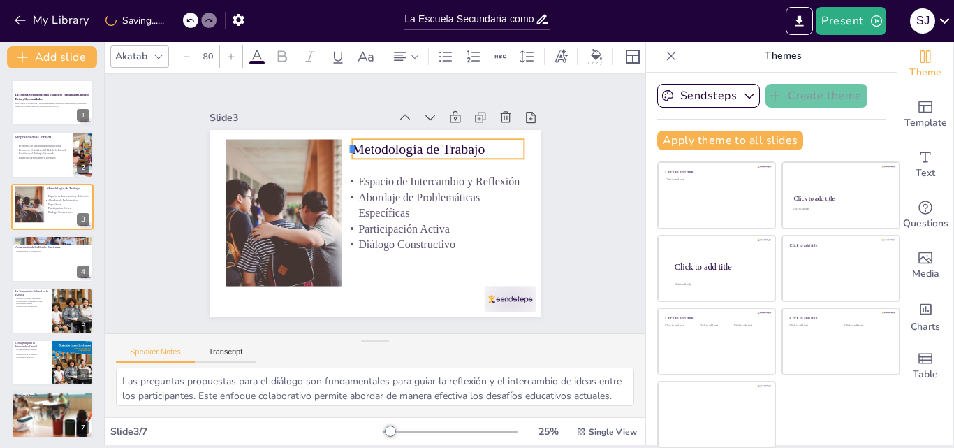
drag, startPoint x: 358, startPoint y: 145, endPoint x: 335, endPoint y: 145, distance: 23.0
click at [341, 145] on div at bounding box center [346, 149] width 11 height 20
click at [465, 149] on p "Metodología de Trabajo" at bounding box center [438, 149] width 172 height 20
click at [410, 52] on icon at bounding box center [415, 57] width 10 height 10
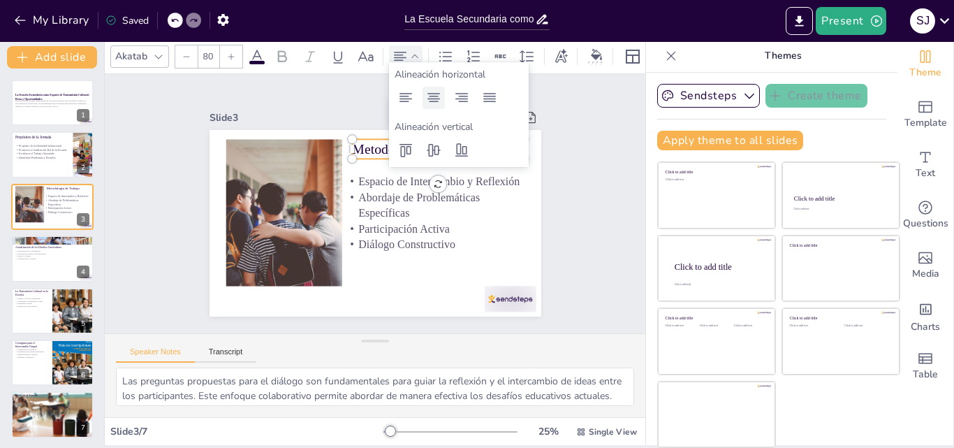
click at [434, 105] on icon at bounding box center [433, 97] width 17 height 17
click at [475, 242] on p "Diálogo Constructivo" at bounding box center [438, 243] width 189 height 15
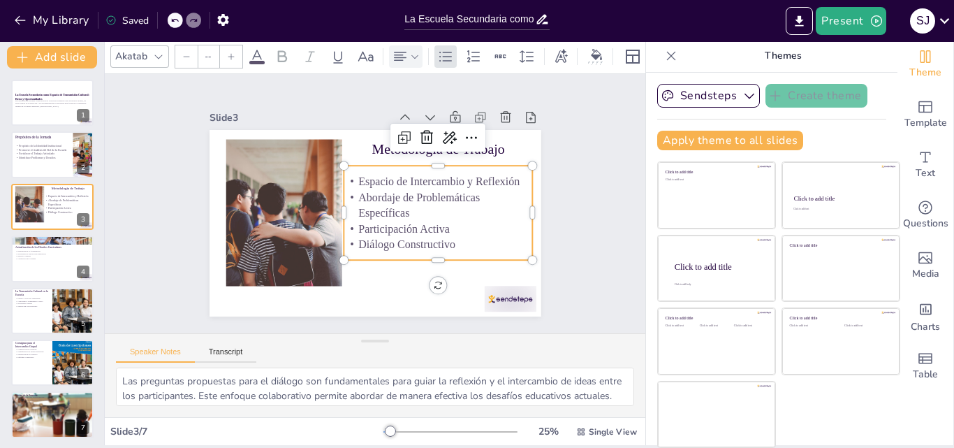
type input "65"
click at [397, 209] on p "Abordaje de Problemáticas Específicas" at bounding box center [438, 204] width 189 height 31
click at [397, 209] on p "Abordaje de Problemáticas Específicas" at bounding box center [441, 204] width 189 height 31
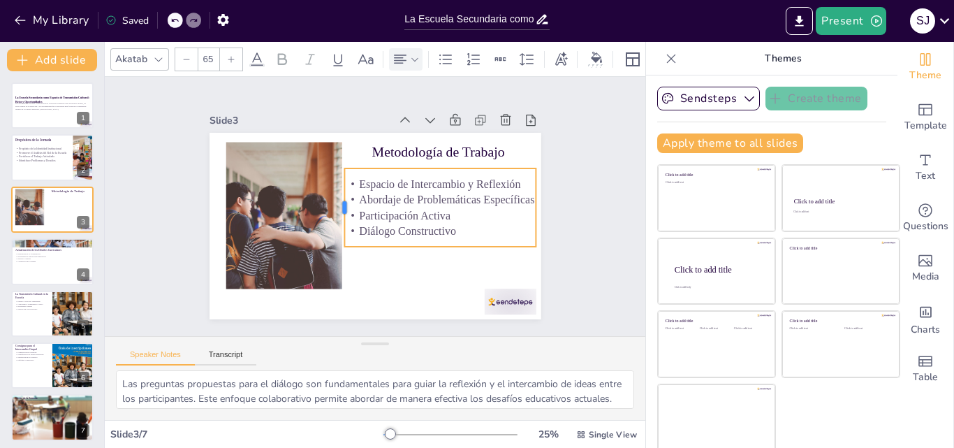
click at [333, 203] on div at bounding box center [338, 207] width 11 height 78
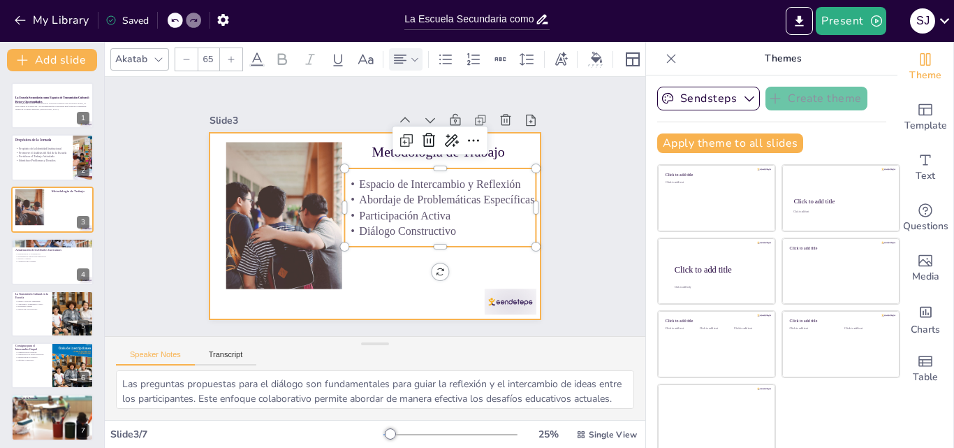
click at [381, 280] on div at bounding box center [375, 226] width 332 height 186
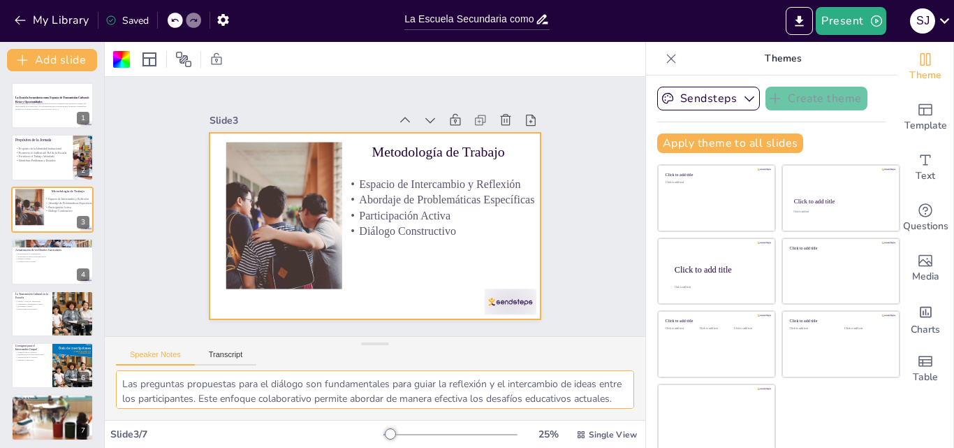
type textarea "Lo ipsumd sitamet co ad elitsed doei temporin utla etdolore ma aliquaenima mi v…"
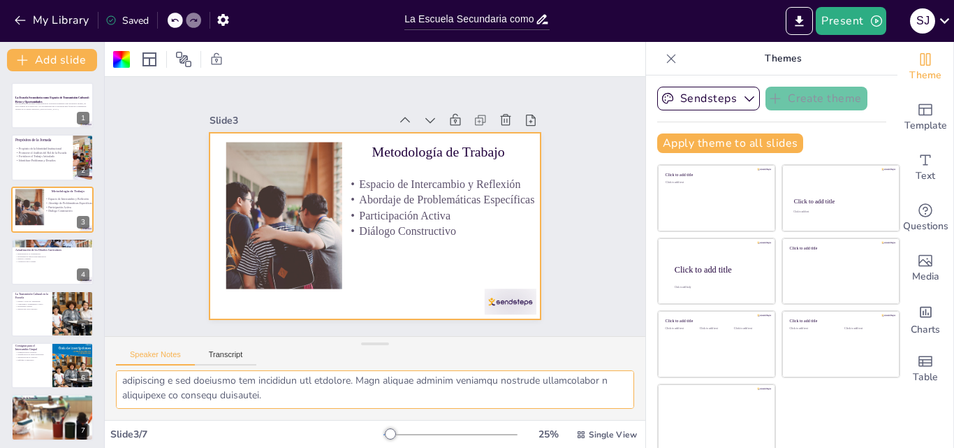
scroll to position [3, 0]
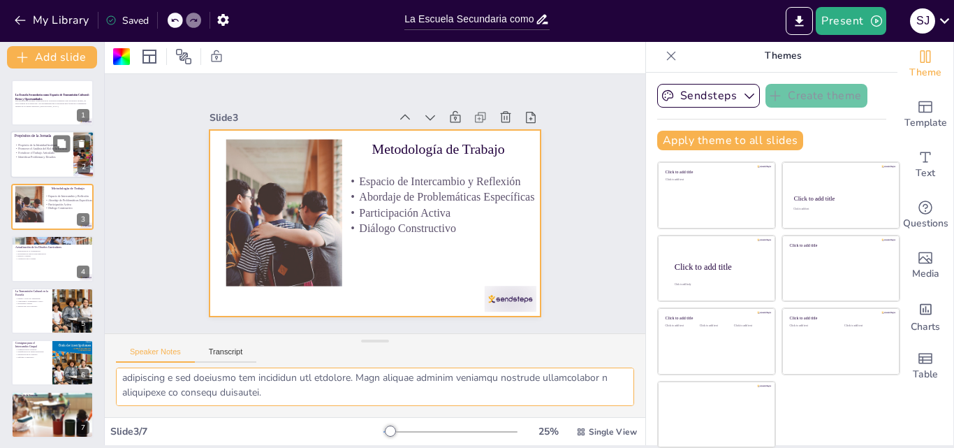
click at [26, 153] on p "Fortalecer el Trabajo Articulado" at bounding box center [42, 153] width 54 height 4
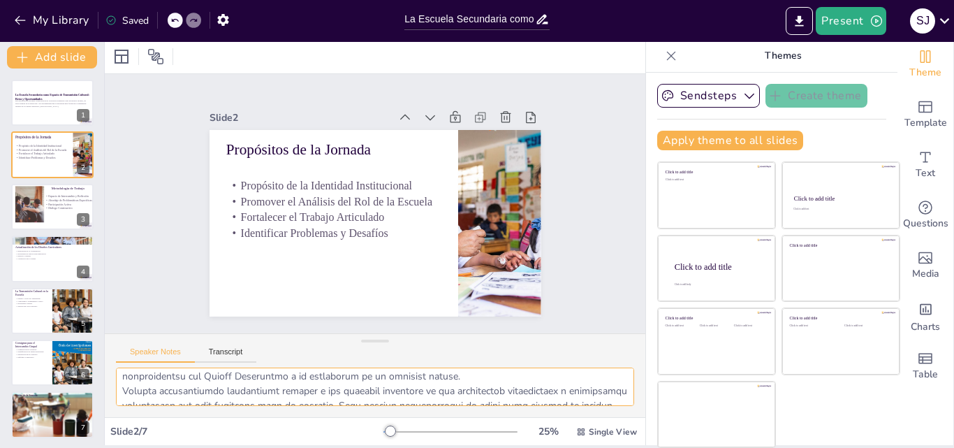
scroll to position [0, 0]
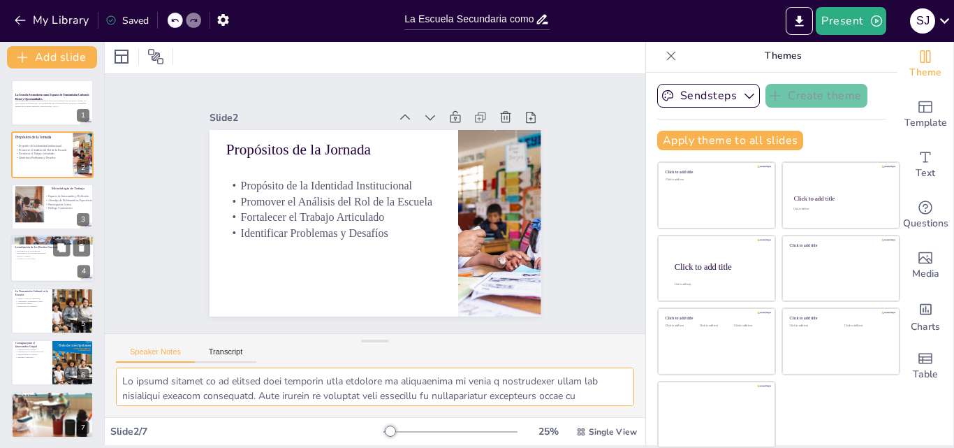
click at [38, 258] on p "Conexión con la Cultura" at bounding box center [52, 259] width 75 height 3
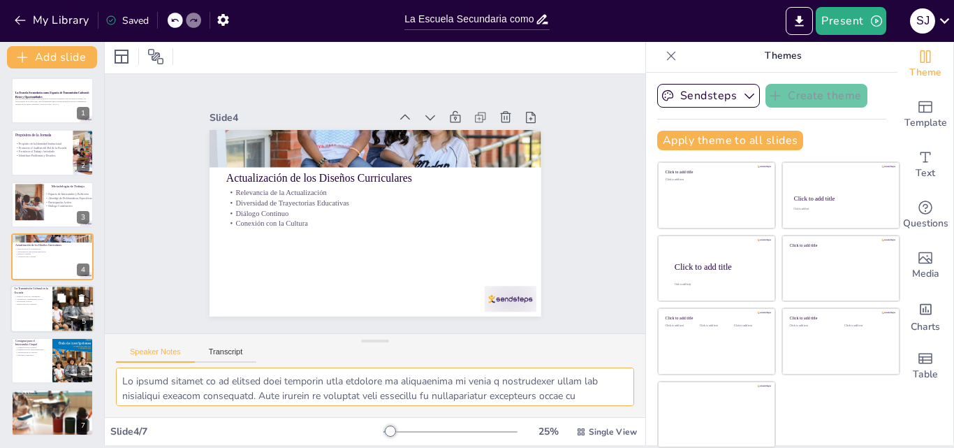
click at [37, 311] on div at bounding box center [52, 308] width 84 height 47
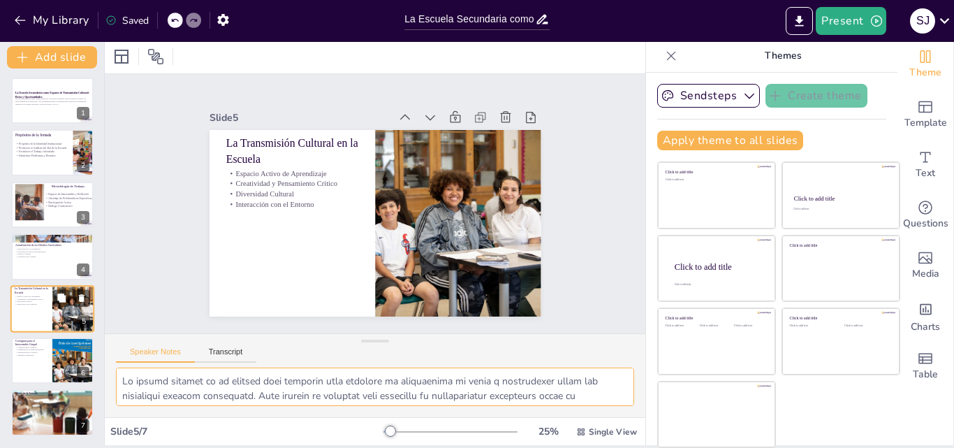
scroll to position [4, 0]
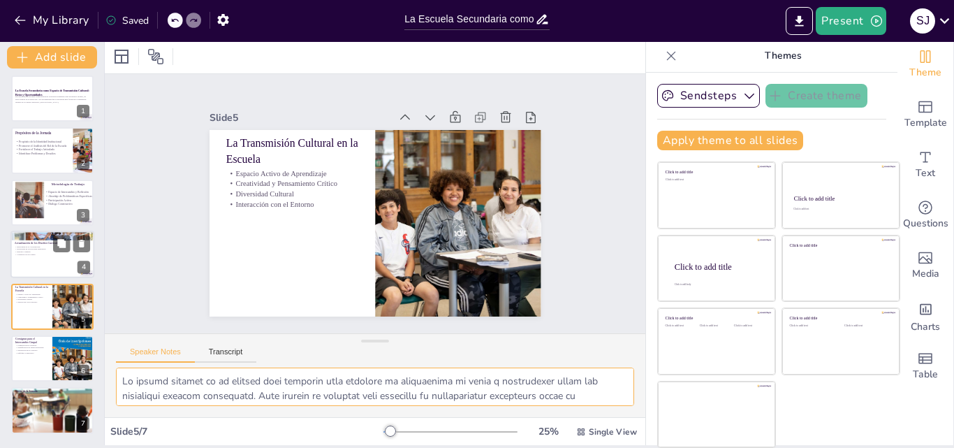
click at [38, 260] on div at bounding box center [52, 253] width 84 height 47
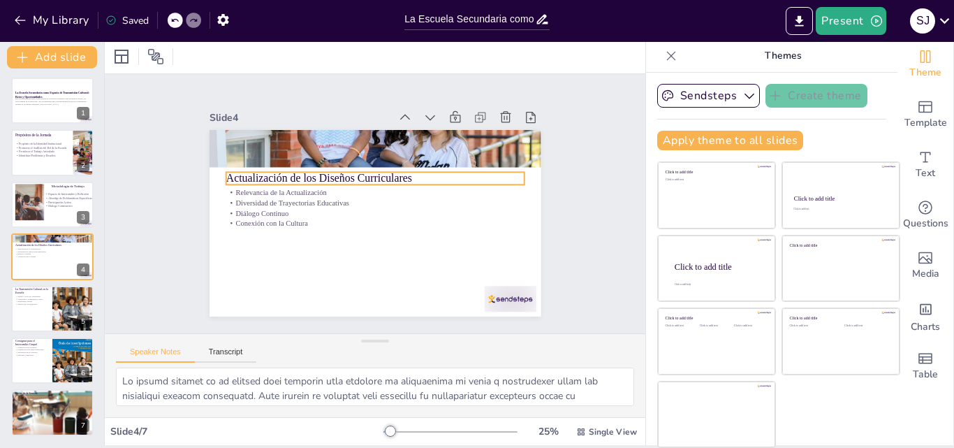
click at [257, 173] on p "Actualización de los Diseños Curriculares" at bounding box center [375, 177] width 298 height 15
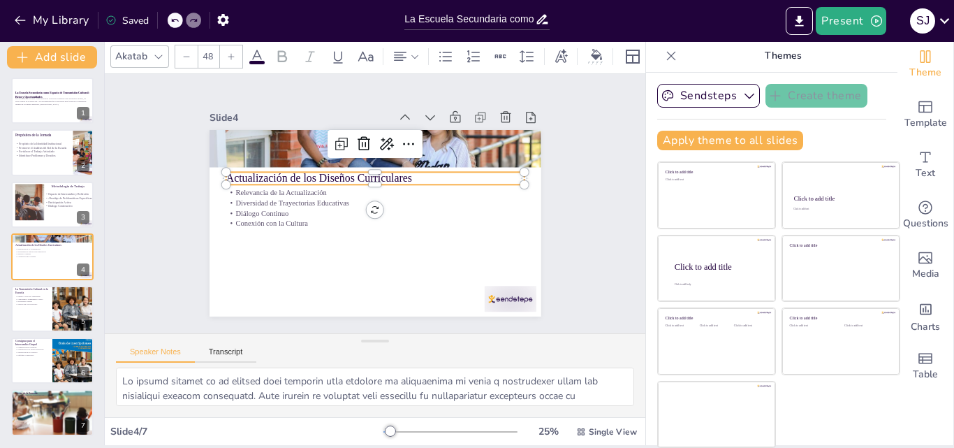
click at [403, 175] on p "Actualización de los Diseños Curriculares" at bounding box center [375, 177] width 298 height 15
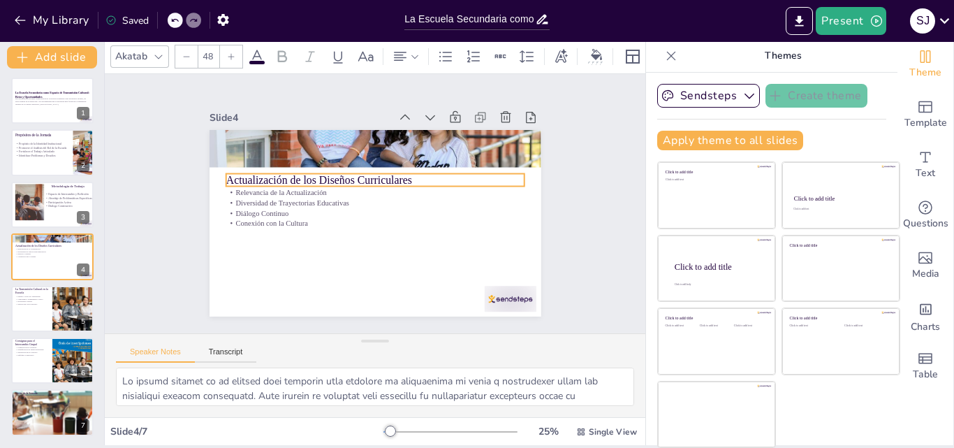
click at [403, 175] on p "Actualización de los Diseños Curriculares" at bounding box center [375, 179] width 298 height 15
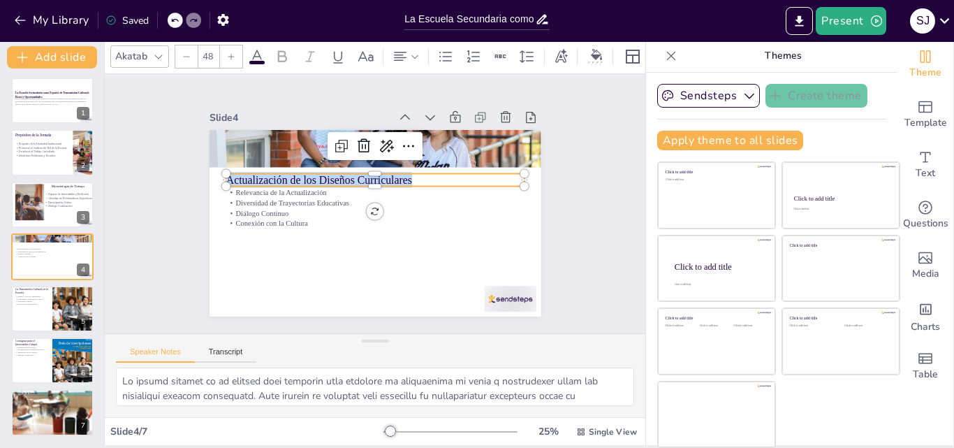
drag, startPoint x: 403, startPoint y: 175, endPoint x: 209, endPoint y: 170, distance: 194.2
click at [209, 170] on div "Relevancia de la Actualización Diversidad de Trayectorias Educativas Diálogo Co…" at bounding box center [375, 223] width 332 height 186
click at [232, 52] on icon at bounding box center [231, 56] width 8 height 8
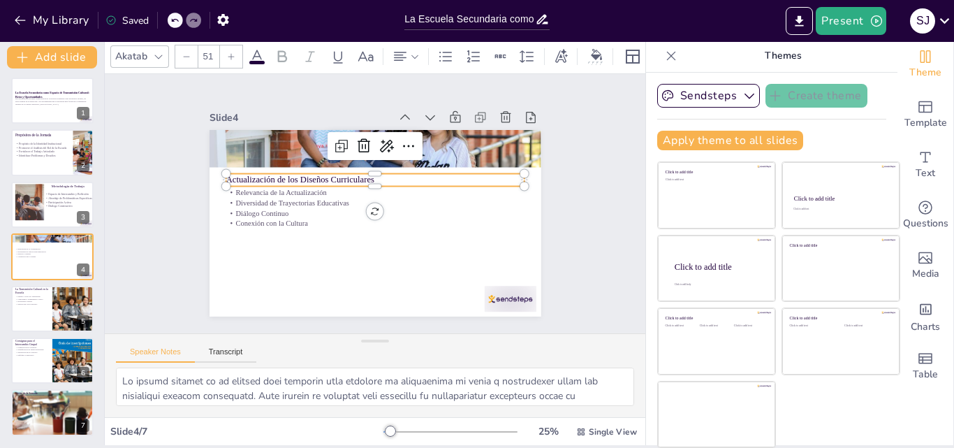
click at [232, 52] on icon at bounding box center [231, 56] width 8 height 8
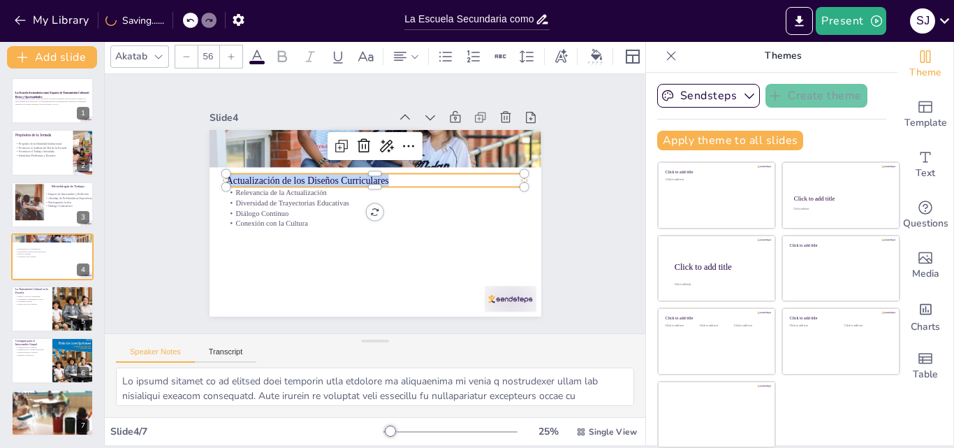
click at [232, 52] on icon at bounding box center [231, 56] width 8 height 8
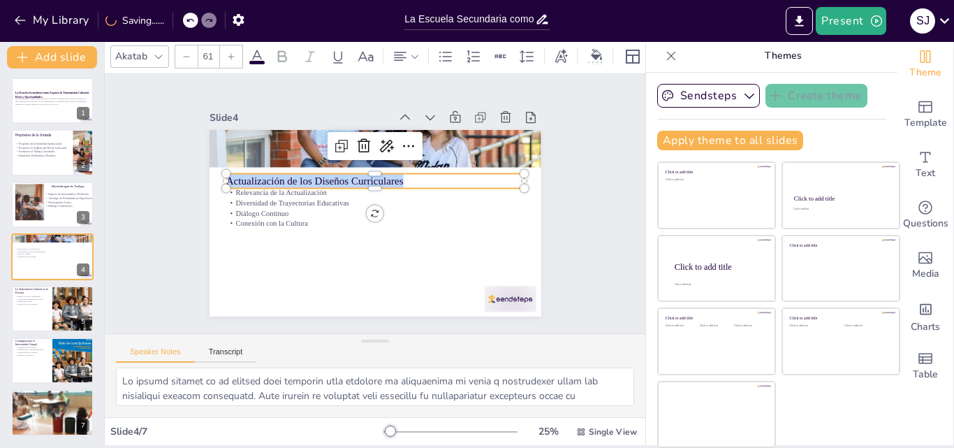
click at [232, 52] on icon at bounding box center [231, 56] width 8 height 8
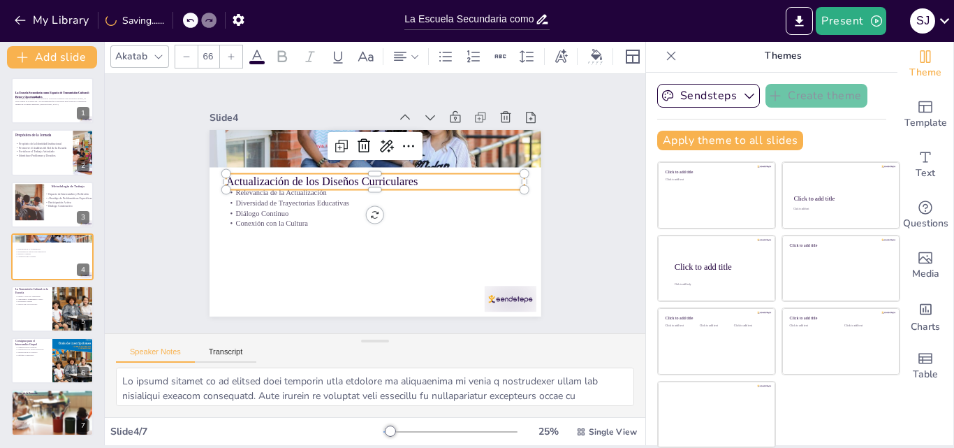
click at [232, 52] on icon at bounding box center [231, 56] width 8 height 8
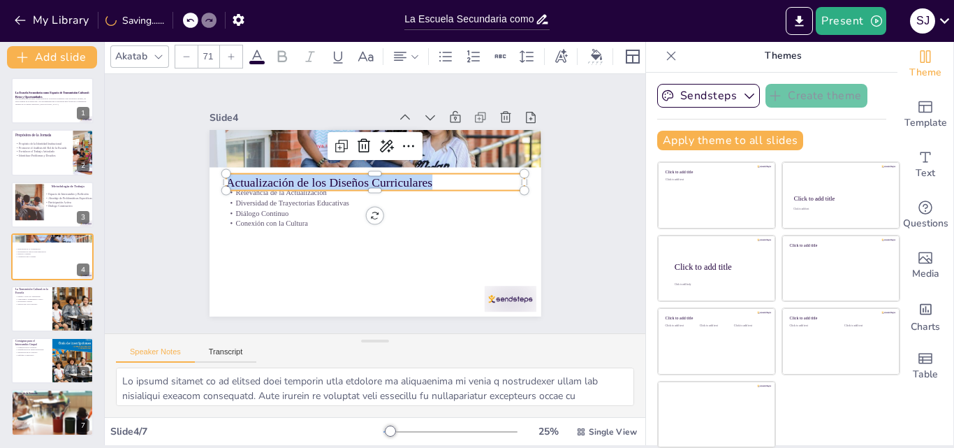
click at [232, 52] on icon at bounding box center [231, 56] width 8 height 8
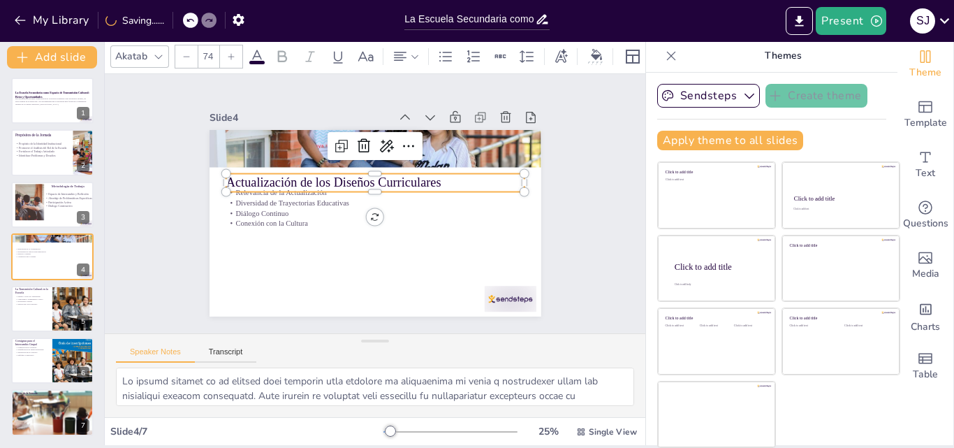
click at [232, 52] on icon at bounding box center [231, 56] width 8 height 8
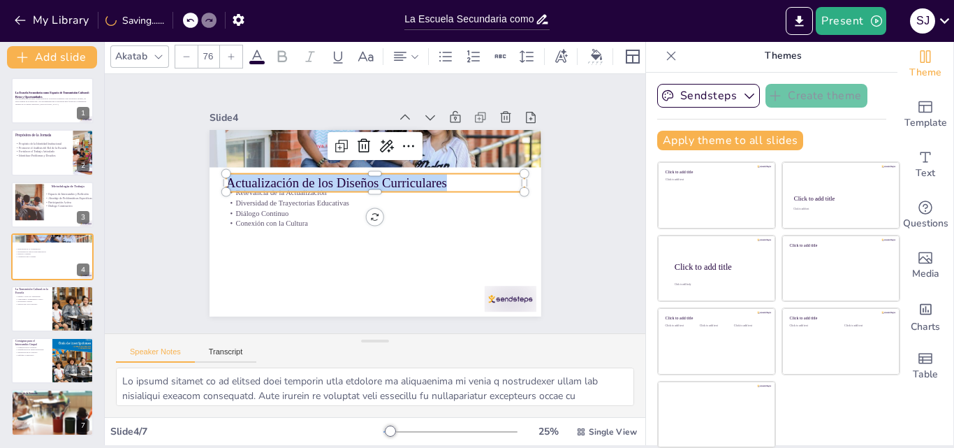
click at [232, 52] on icon at bounding box center [231, 56] width 8 height 8
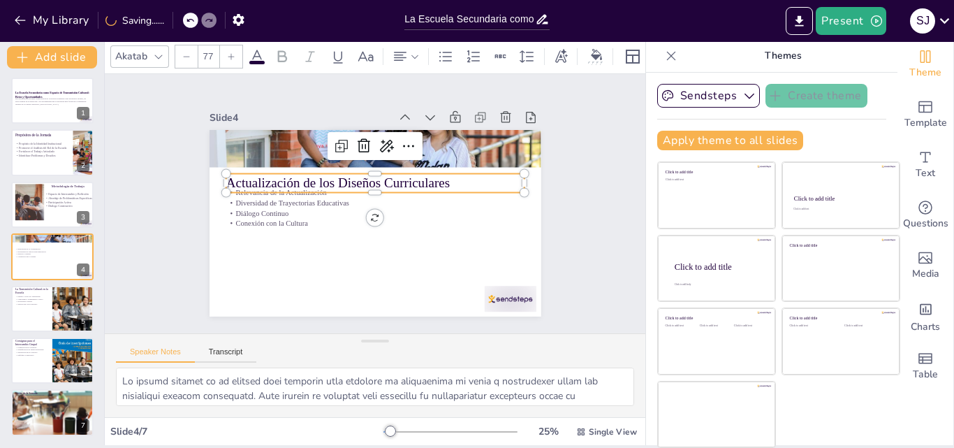
click at [232, 52] on icon at bounding box center [231, 56] width 8 height 8
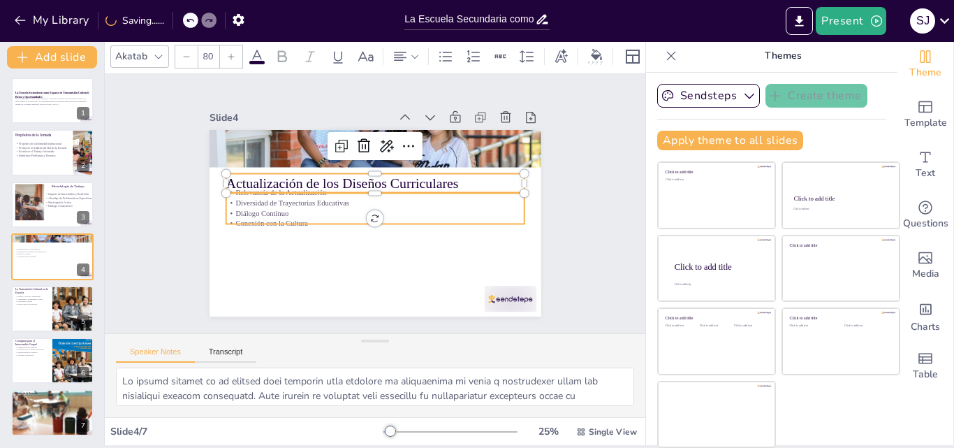
click at [272, 219] on p "Conexión con la Cultura" at bounding box center [375, 224] width 298 height 10
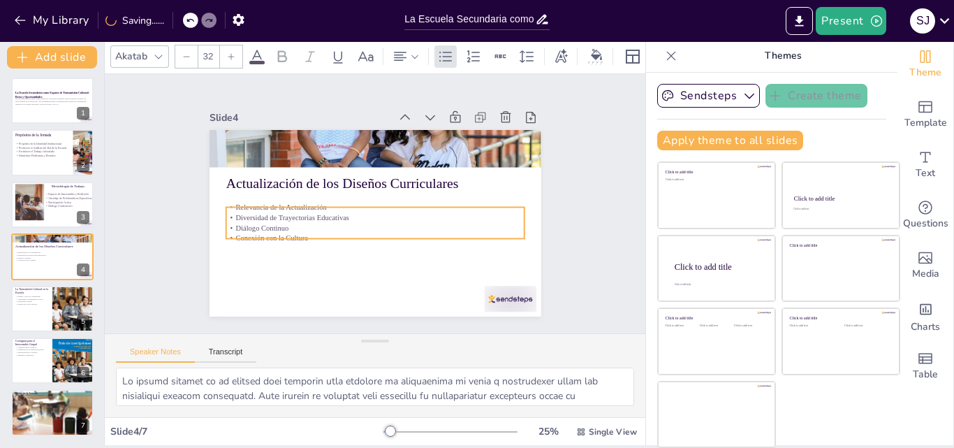
click at [293, 233] on p "Conexión con la Cultura" at bounding box center [375, 238] width 298 height 10
click at [314, 223] on p "Diálogo Continuo" at bounding box center [375, 228] width 298 height 10
click at [294, 233] on p "Conexión con la Cultura" at bounding box center [375, 238] width 298 height 10
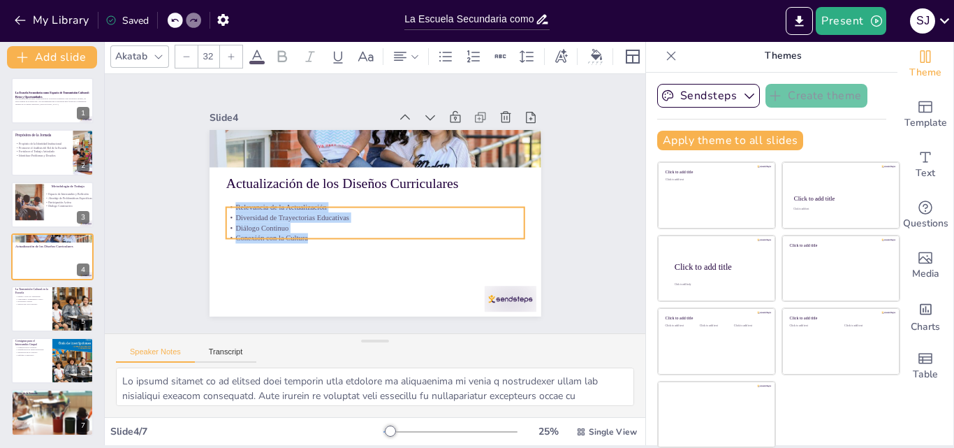
drag, startPoint x: 294, startPoint y: 230, endPoint x: 244, endPoint y: 201, distance: 57.9
click at [244, 202] on div "Relevancia de la Actualización Diversidad de Trayectorias Educativas Diálogo Co…" at bounding box center [375, 222] width 298 height 41
click at [229, 52] on icon at bounding box center [231, 56] width 8 height 8
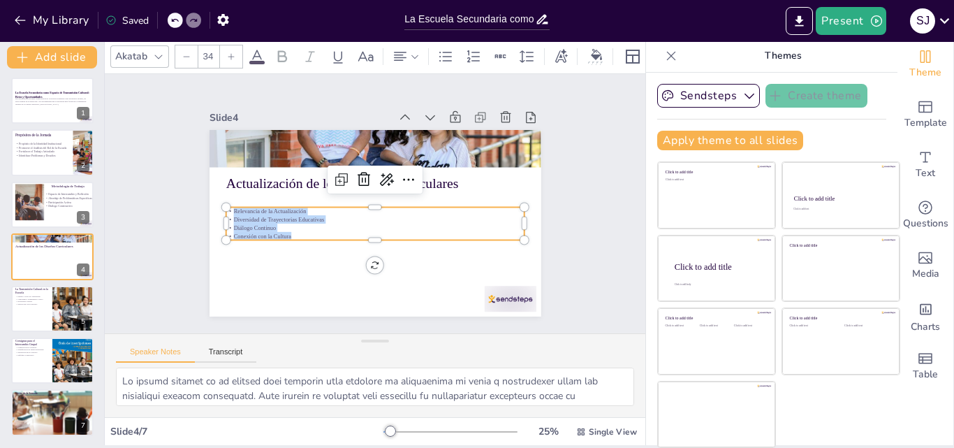
click at [229, 52] on icon at bounding box center [231, 56] width 8 height 8
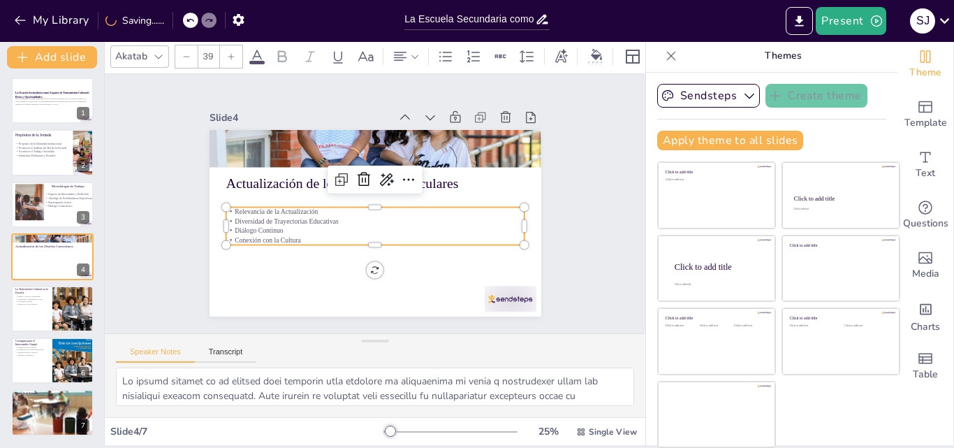
click at [229, 52] on icon at bounding box center [231, 56] width 8 height 8
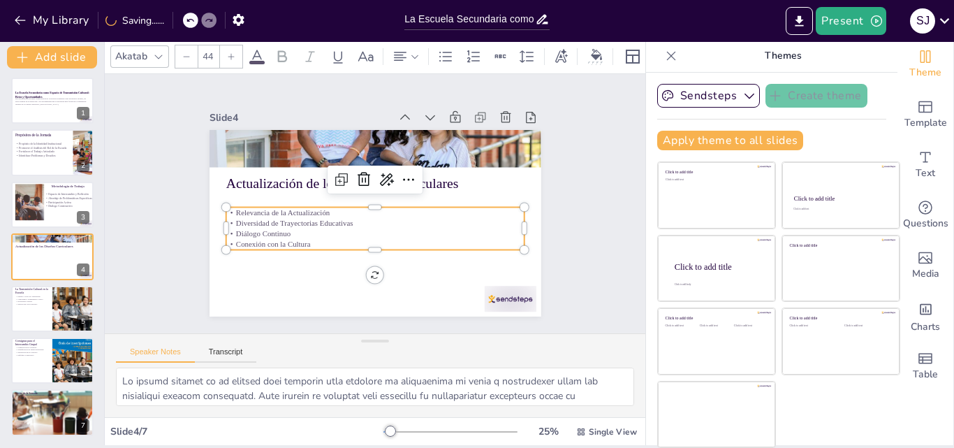
click at [229, 52] on icon at bounding box center [231, 56] width 8 height 8
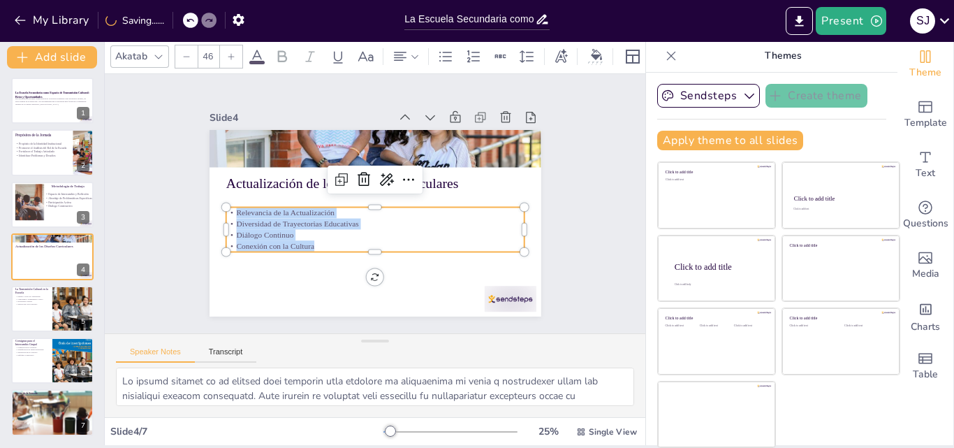
click at [229, 52] on icon at bounding box center [231, 56] width 8 height 8
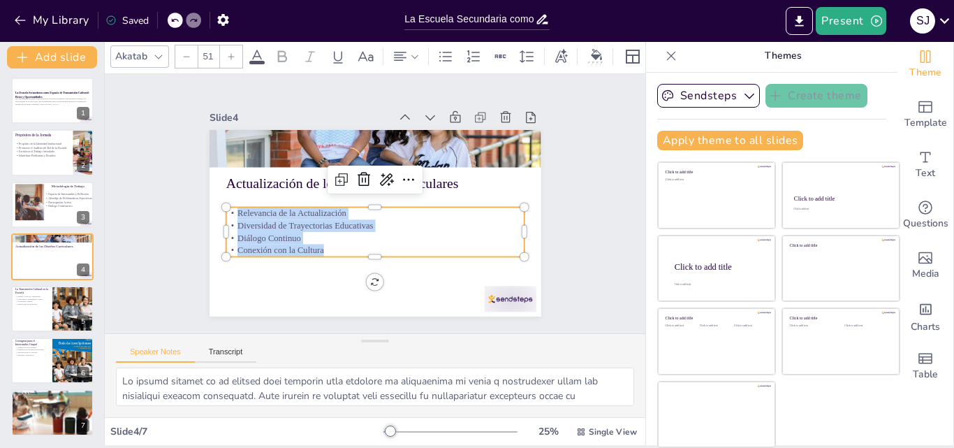
click at [229, 52] on icon at bounding box center [231, 56] width 8 height 8
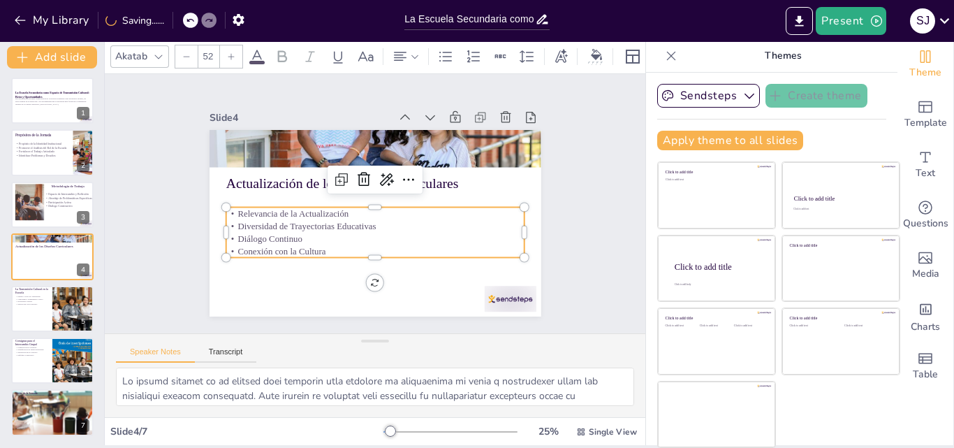
click at [229, 52] on icon at bounding box center [231, 56] width 8 height 8
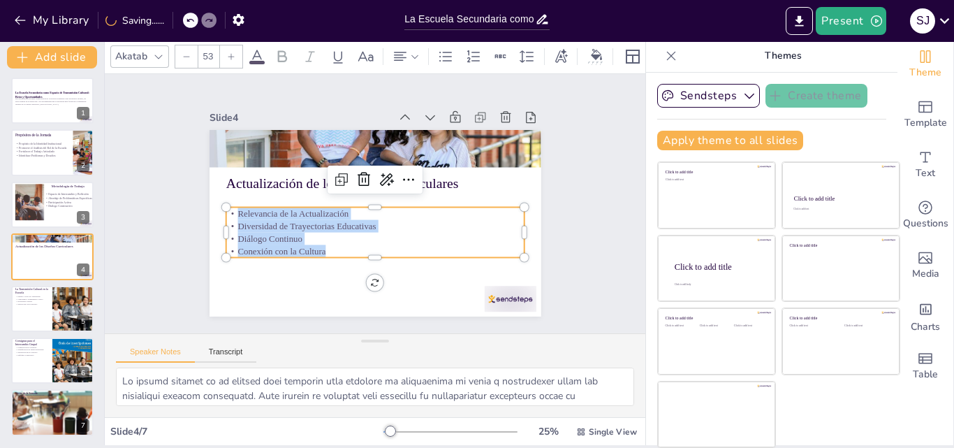
click at [229, 52] on icon at bounding box center [231, 56] width 8 height 8
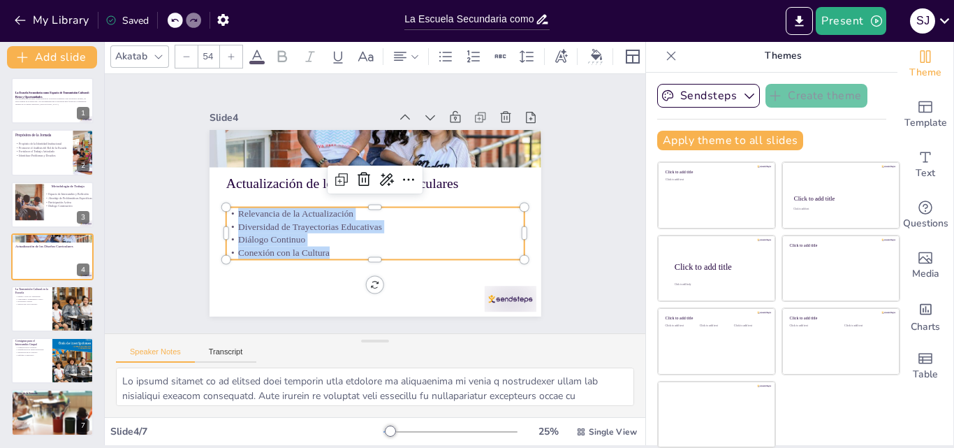
click at [229, 52] on icon at bounding box center [231, 56] width 8 height 8
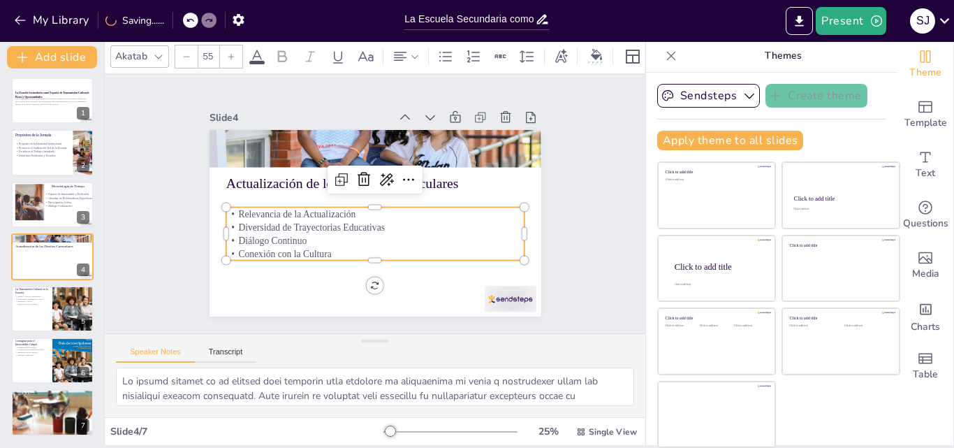
click at [229, 52] on icon at bounding box center [231, 56] width 8 height 8
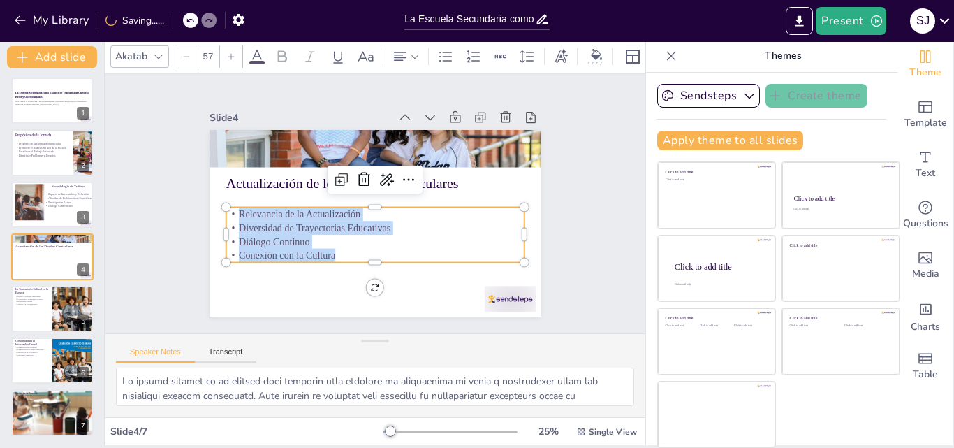
click at [229, 52] on icon at bounding box center [231, 56] width 8 height 8
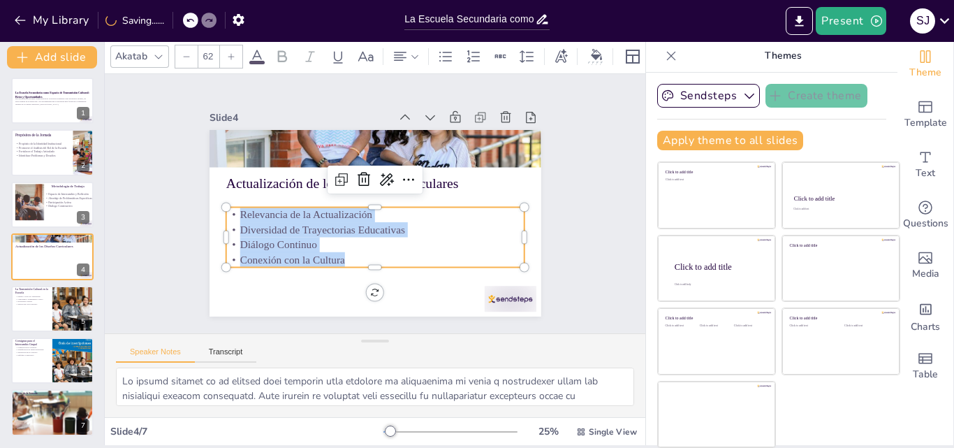
click at [229, 52] on icon at bounding box center [231, 56] width 8 height 8
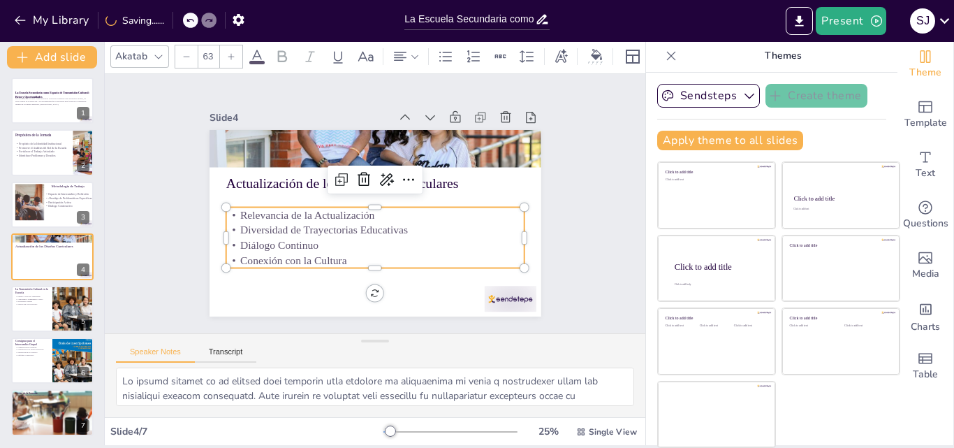
click at [229, 52] on icon at bounding box center [231, 56] width 8 height 8
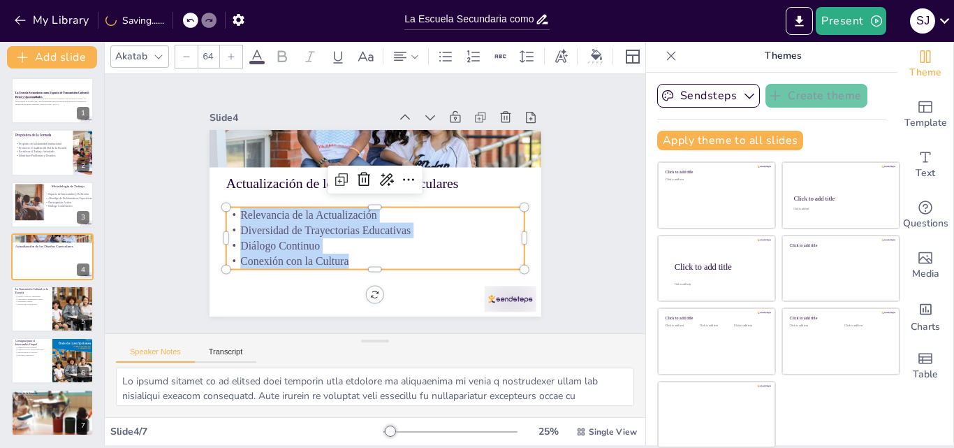
click at [229, 52] on icon at bounding box center [231, 56] width 8 height 8
type input "65"
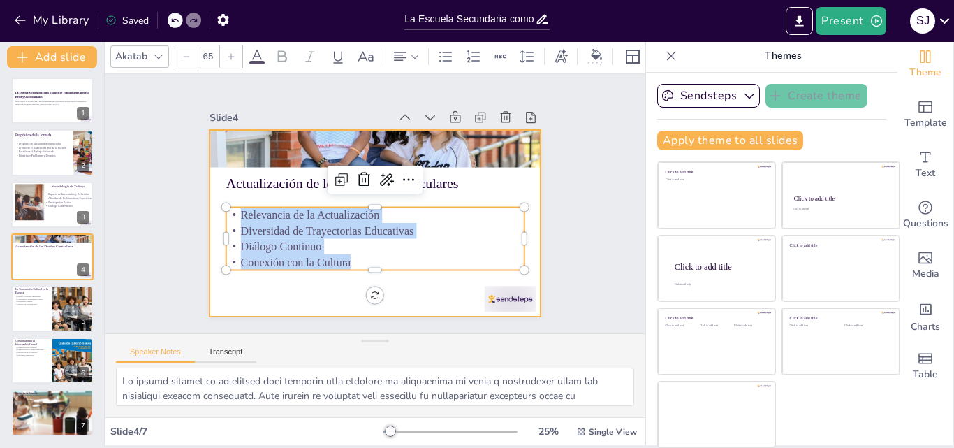
click at [240, 289] on div at bounding box center [375, 223] width 332 height 186
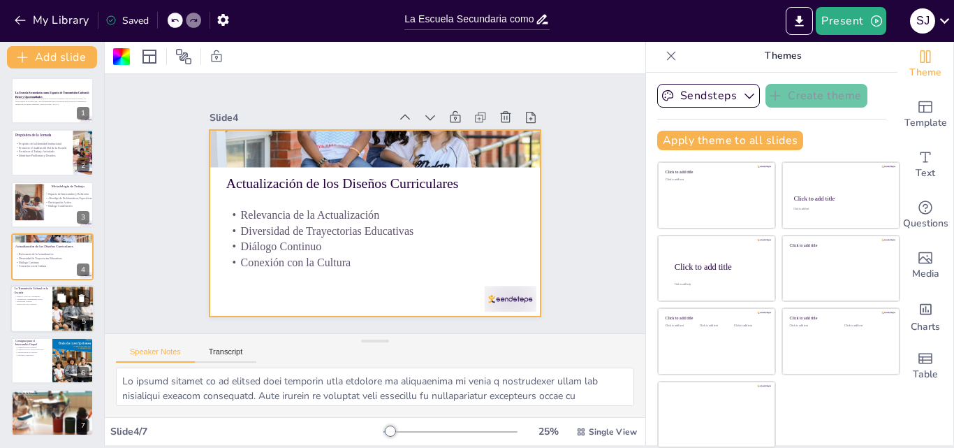
click at [38, 305] on p "Interacción con el Entorno" at bounding box center [32, 303] width 34 height 3
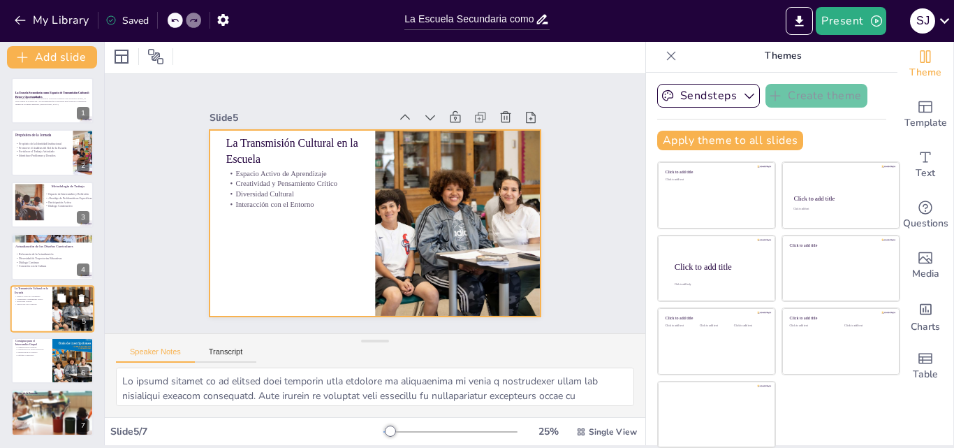
scroll to position [4, 0]
